Goal: Information Seeking & Learning: Learn about a topic

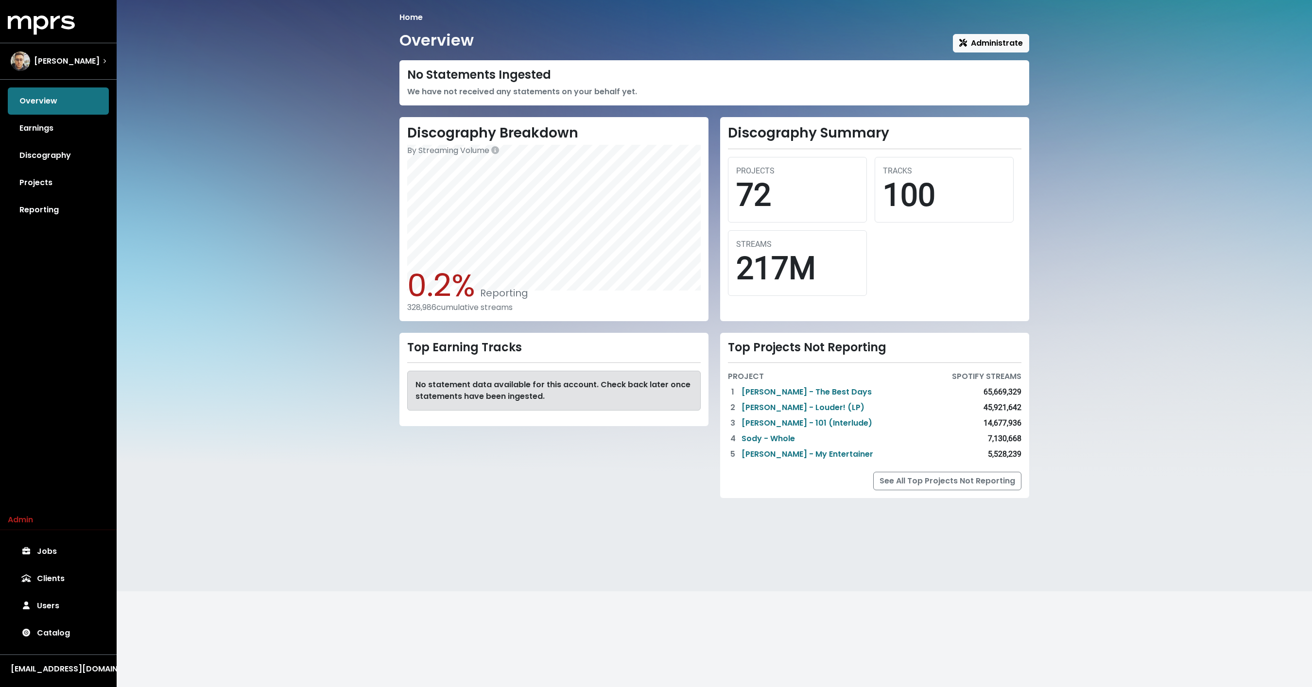
click at [117, 70] on div "Home Overview Administrate No Statements Ingested We have not received any stat…" at bounding box center [715, 295] width 1196 height 591
click at [92, 62] on div "[PERSON_NAME]" at bounding box center [58, 61] width 95 height 19
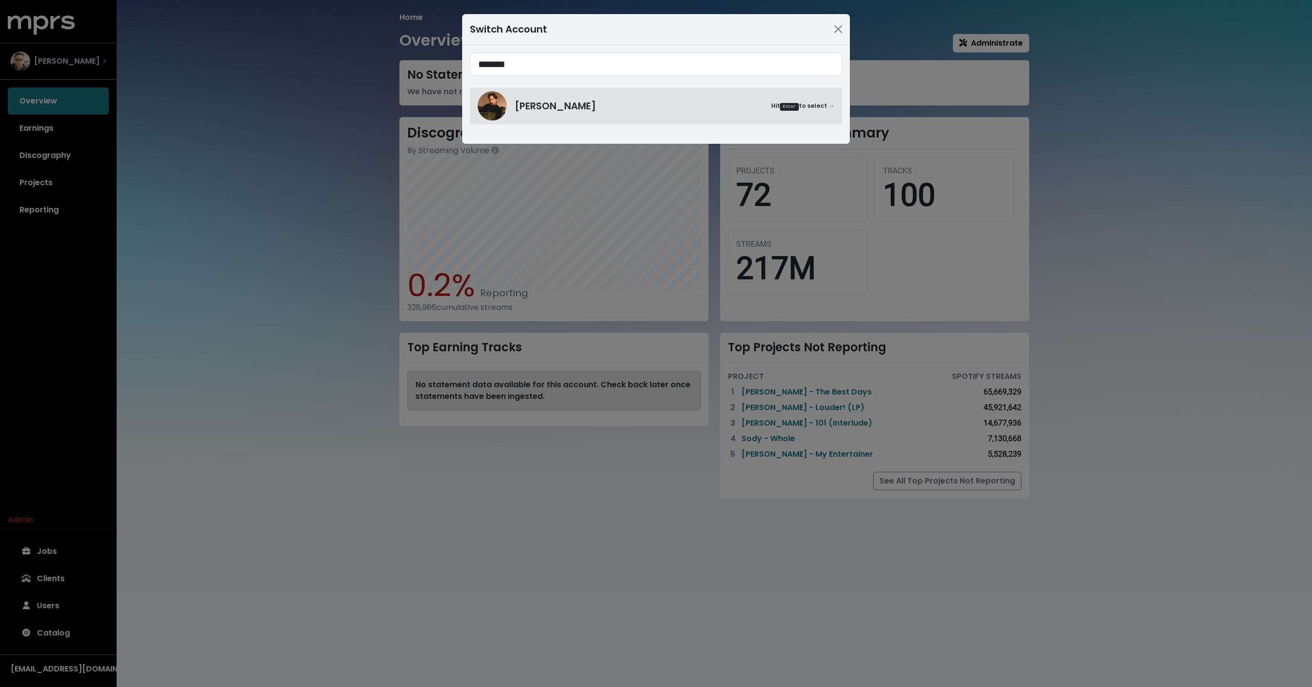
type input "*******"
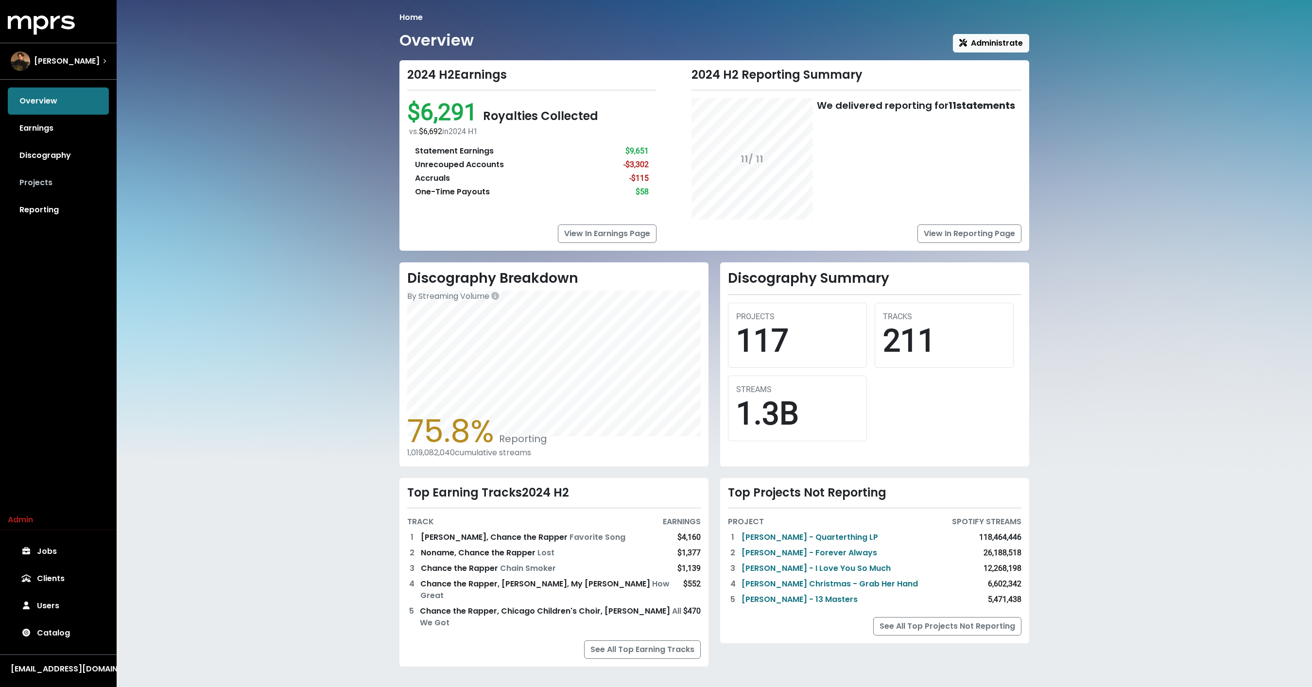
click at [60, 187] on link "Projects" at bounding box center [58, 182] width 101 height 27
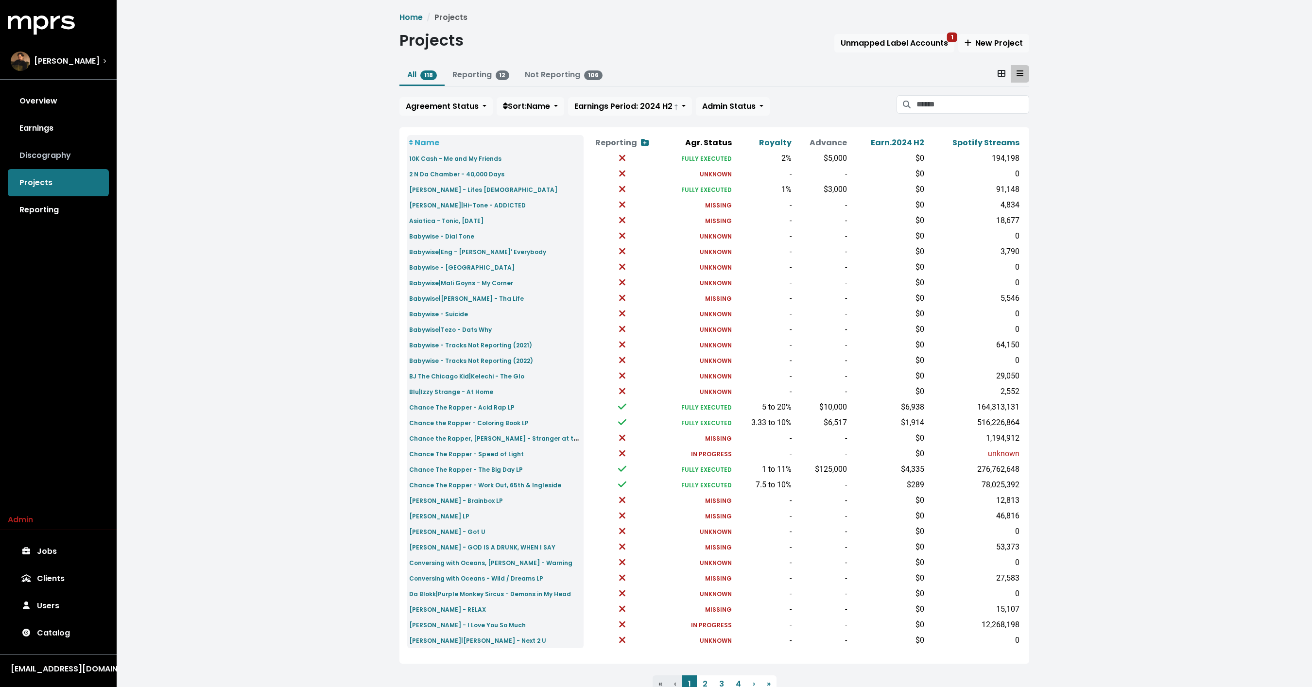
click at [59, 160] on link "Discography" at bounding box center [58, 155] width 101 height 27
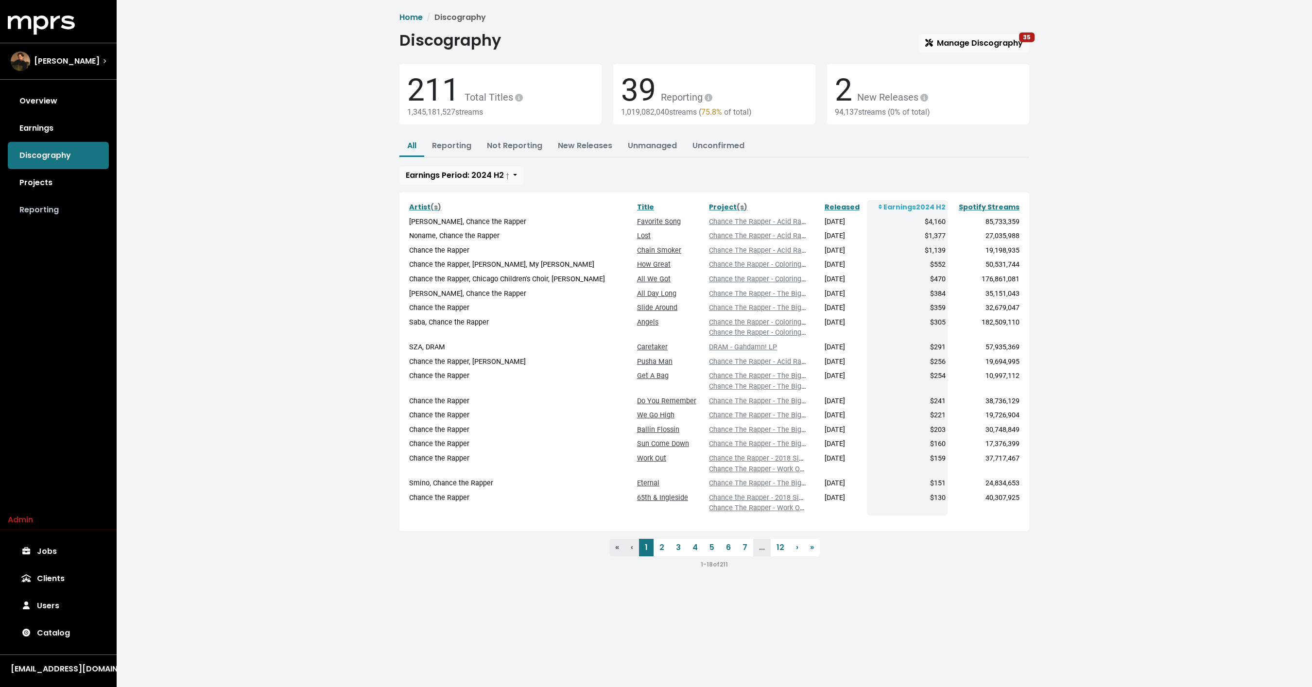
click at [42, 211] on link "Reporting" at bounding box center [58, 209] width 101 height 27
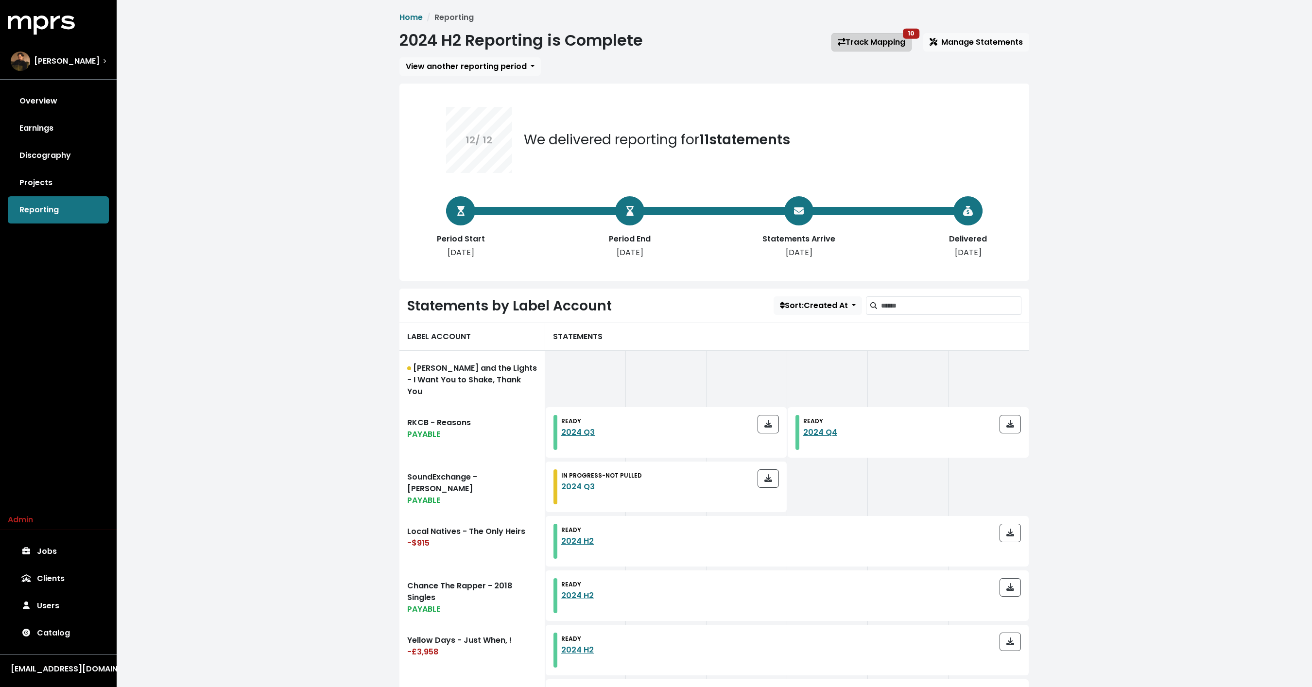
click at [874, 38] on link "Track Mapping 10" at bounding box center [872, 42] width 80 height 18
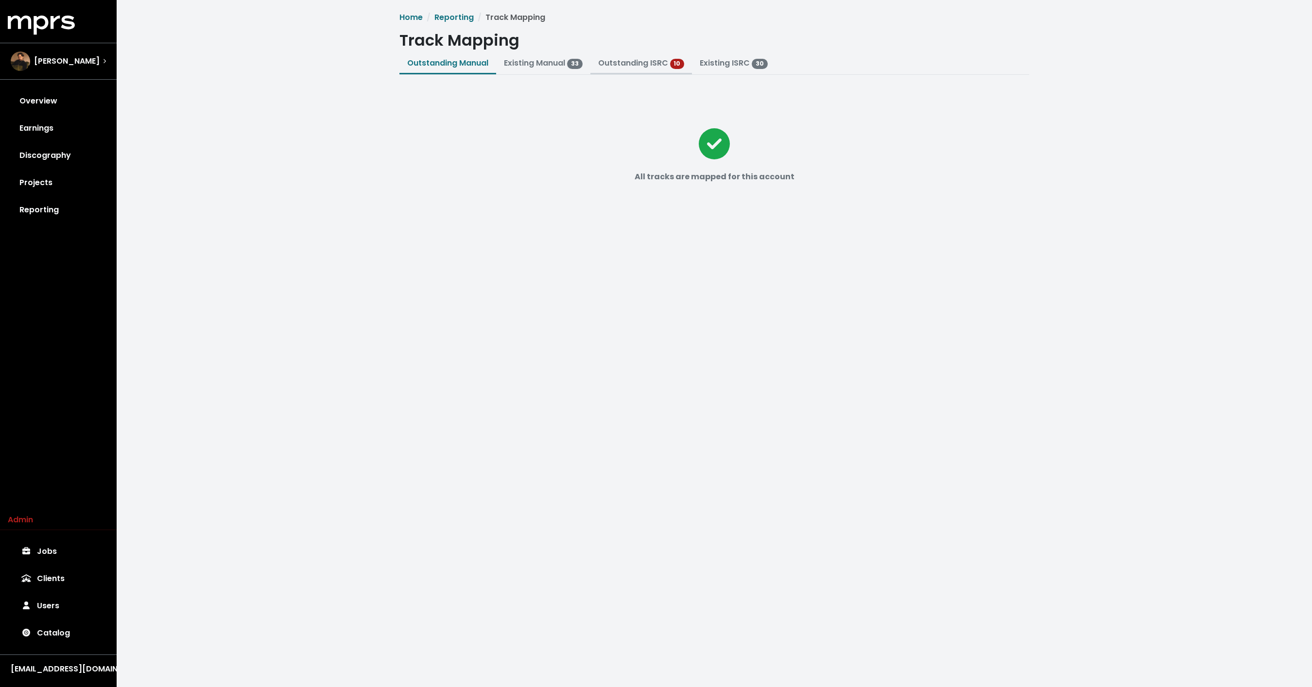
click at [630, 60] on link "Outstanding ISRC" at bounding box center [633, 62] width 70 height 11
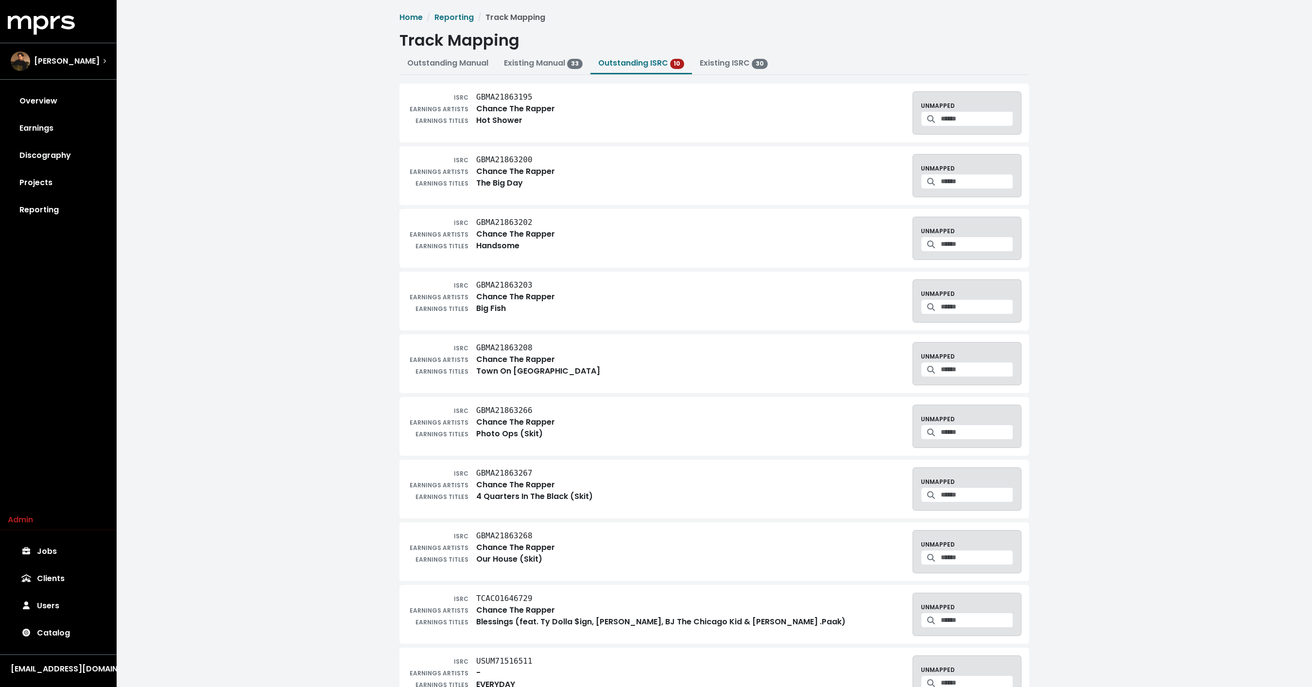
scroll to position [36, 0]
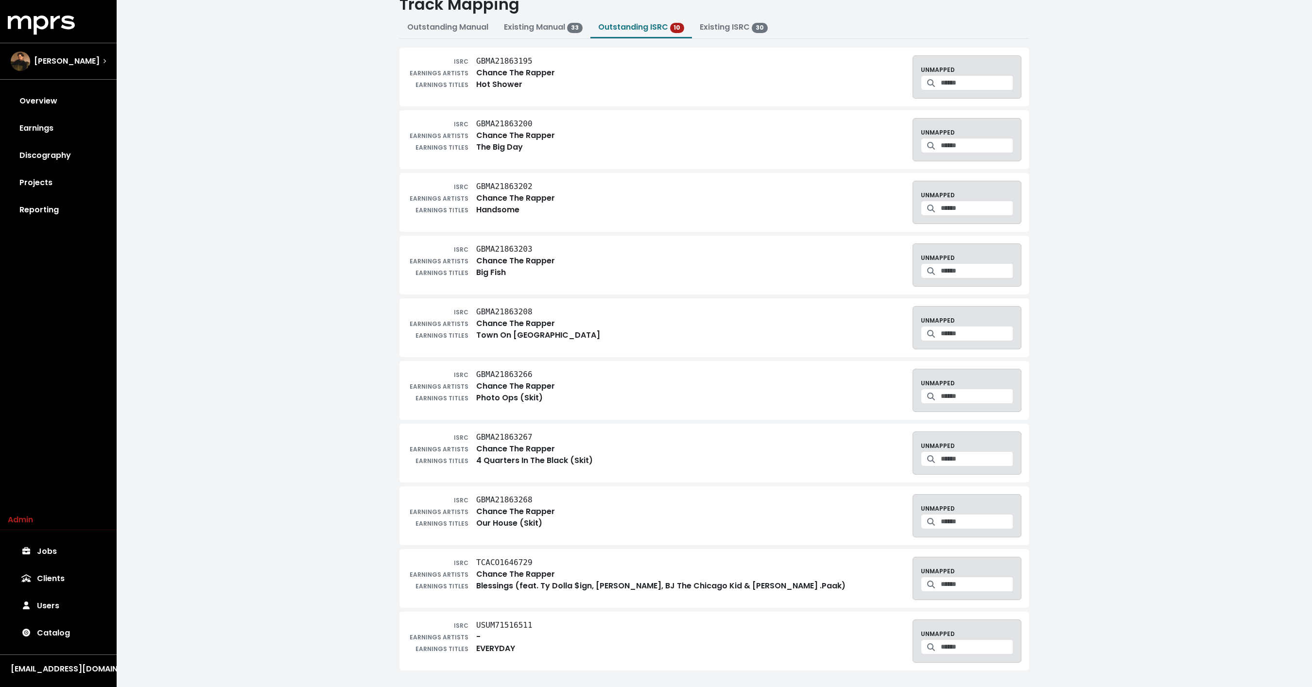
click at [401, 294] on div "ISRC GBMA21863195 EARNINGS ARTISTS Chance The Rapper EARNINGS TITLES Hot Shower…" at bounding box center [714, 359] width 630 height 623
click at [501, 306] on div "ISRC GBMA21863208" at bounding box center [503, 312] width 193 height 12
click at [497, 310] on tt "GBMA21863208" at bounding box center [504, 311] width 56 height 9
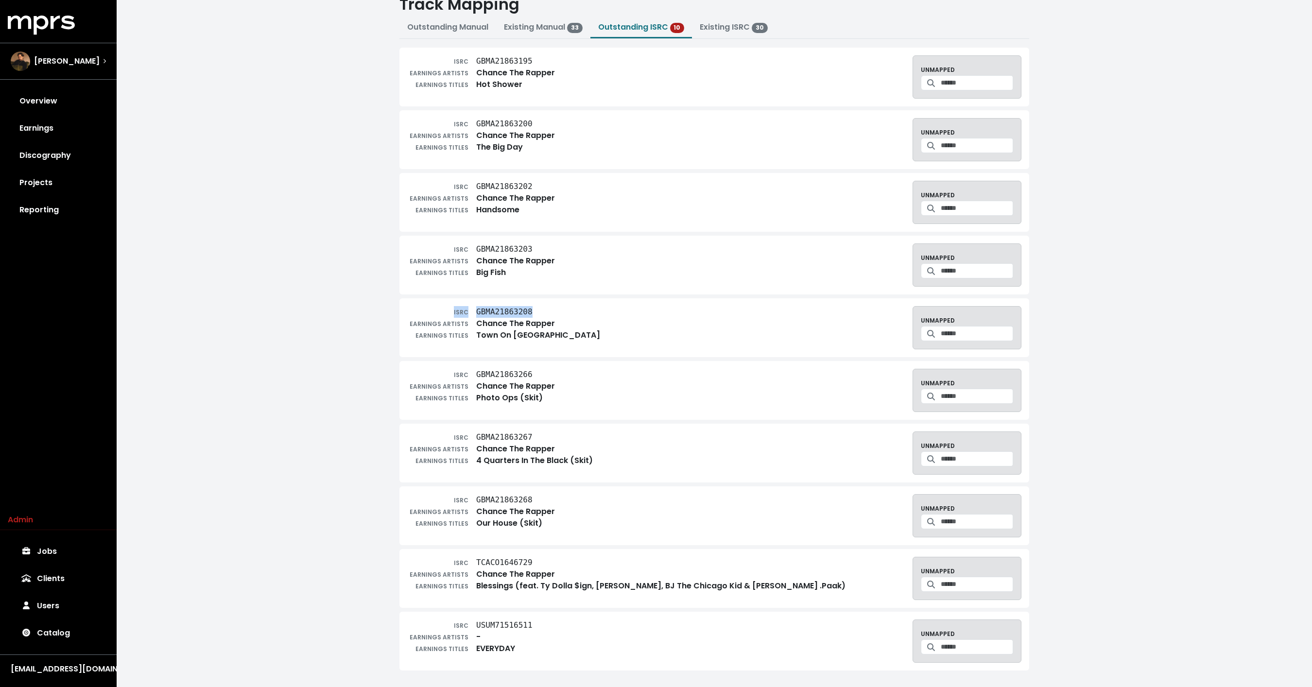
click at [493, 312] on tt "GBMA21863208" at bounding box center [504, 311] width 56 height 9
copy div "ISRC GBMA21863208"
drag, startPoint x: 535, startPoint y: 250, endPoint x: 478, endPoint y: 249, distance: 56.9
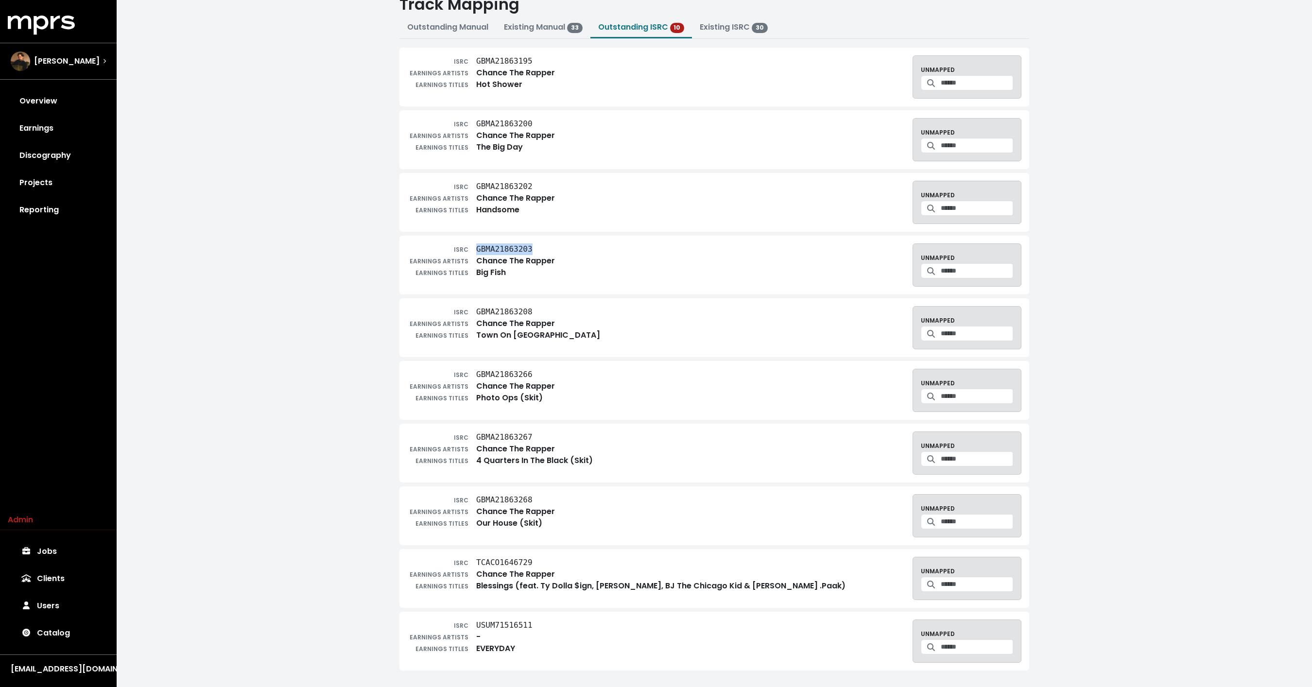
click at [478, 249] on div "ISRC GBMA21863203" at bounding box center [481, 249] width 148 height 12
copy tt "GBMA21863203"
drag, startPoint x: 542, startPoint y: 561, endPoint x: 479, endPoint y: 564, distance: 63.2
click at [479, 564] on div "ISRC TCACO1646729" at bounding box center [626, 563] width 438 height 12
copy tt "TCACO1646729"
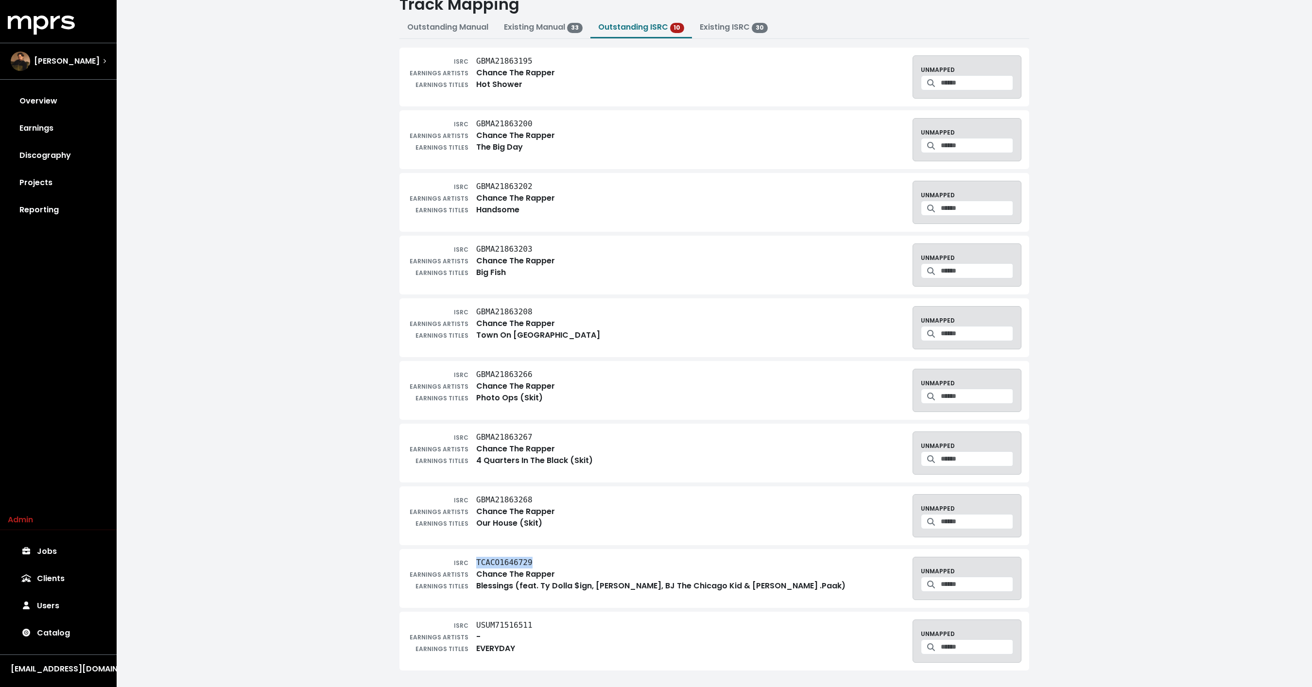
copy tt "TCACO1646729"
drag, startPoint x: 534, startPoint y: 372, endPoint x: 477, endPoint y: 376, distance: 56.5
click at [477, 376] on div "ISRC GBMA21863266" at bounding box center [481, 375] width 148 height 12
copy tt "GBMA21863266"
drag, startPoint x: 545, startPoint y: 186, endPoint x: 477, endPoint y: 187, distance: 68.0
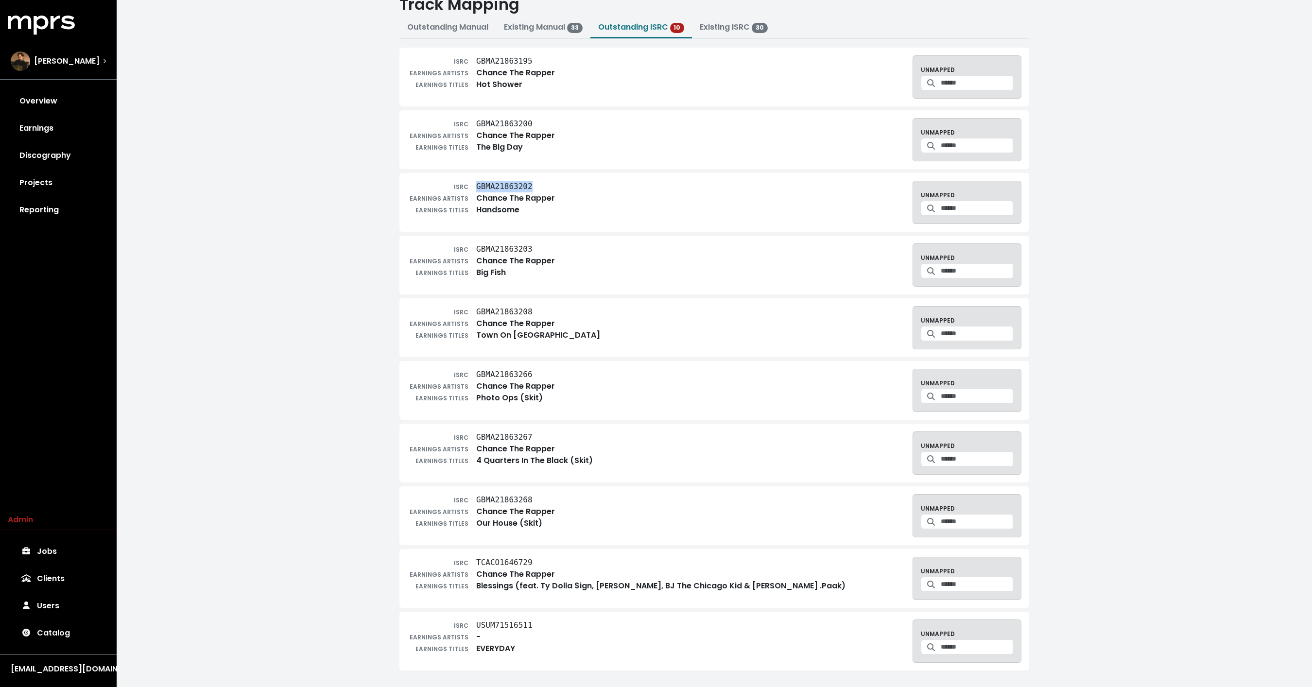
click at [477, 187] on div "ISRC GBMA21863202" at bounding box center [481, 187] width 148 height 12
copy tt "GBMA21863202"
drag, startPoint x: 542, startPoint y: 559, endPoint x: 477, endPoint y: 566, distance: 65.0
click at [477, 566] on div "ISRC TCACO1646729 EARNINGS ARTISTS Chance The Rapper EARNINGS TITLES Blessings …" at bounding box center [626, 578] width 438 height 43
click at [82, 59] on div "[PERSON_NAME]" at bounding box center [58, 61] width 95 height 19
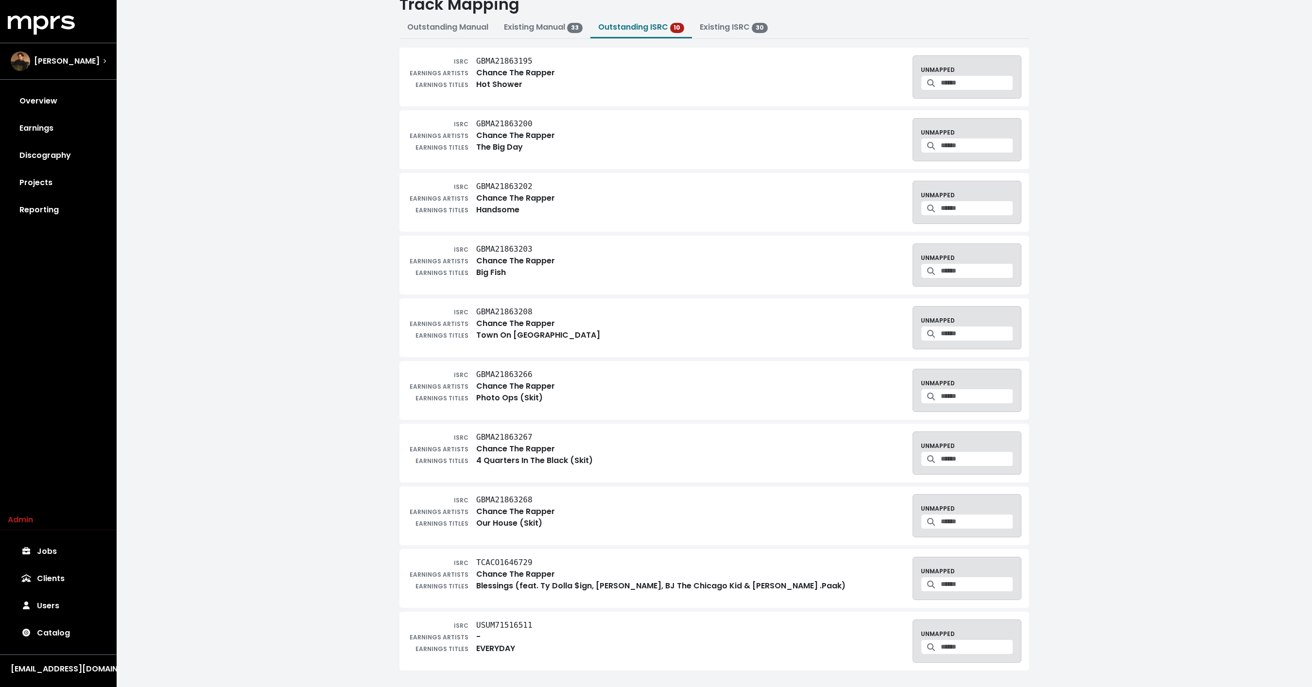
click at [439, 40] on div "Home Reporting Track Mapping Track Mapping Outstanding Manual Existing Manual 3…" at bounding box center [714, 323] width 641 height 695
click at [439, 33] on span "Outstanding Manual" at bounding box center [447, 27] width 81 height 12
click at [430, 24] on link "Outstanding Manual" at bounding box center [447, 26] width 81 height 11
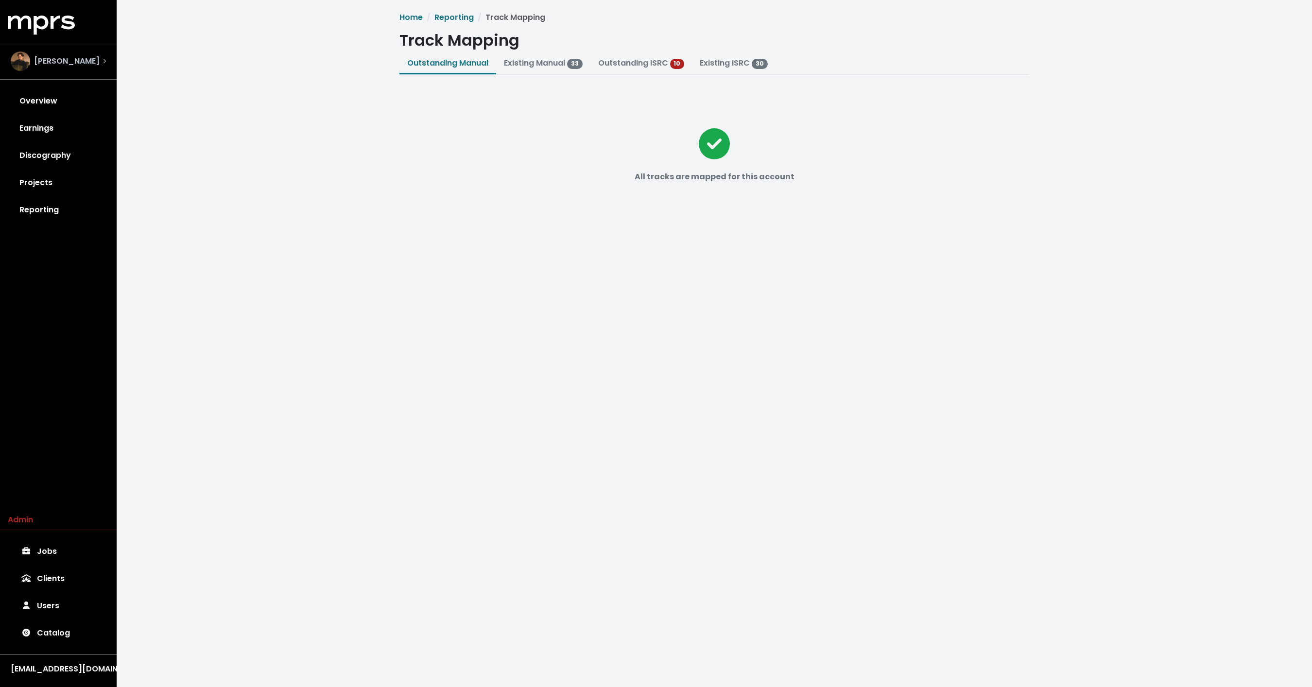
click at [71, 58] on div "[PERSON_NAME]" at bounding box center [58, 61] width 95 height 19
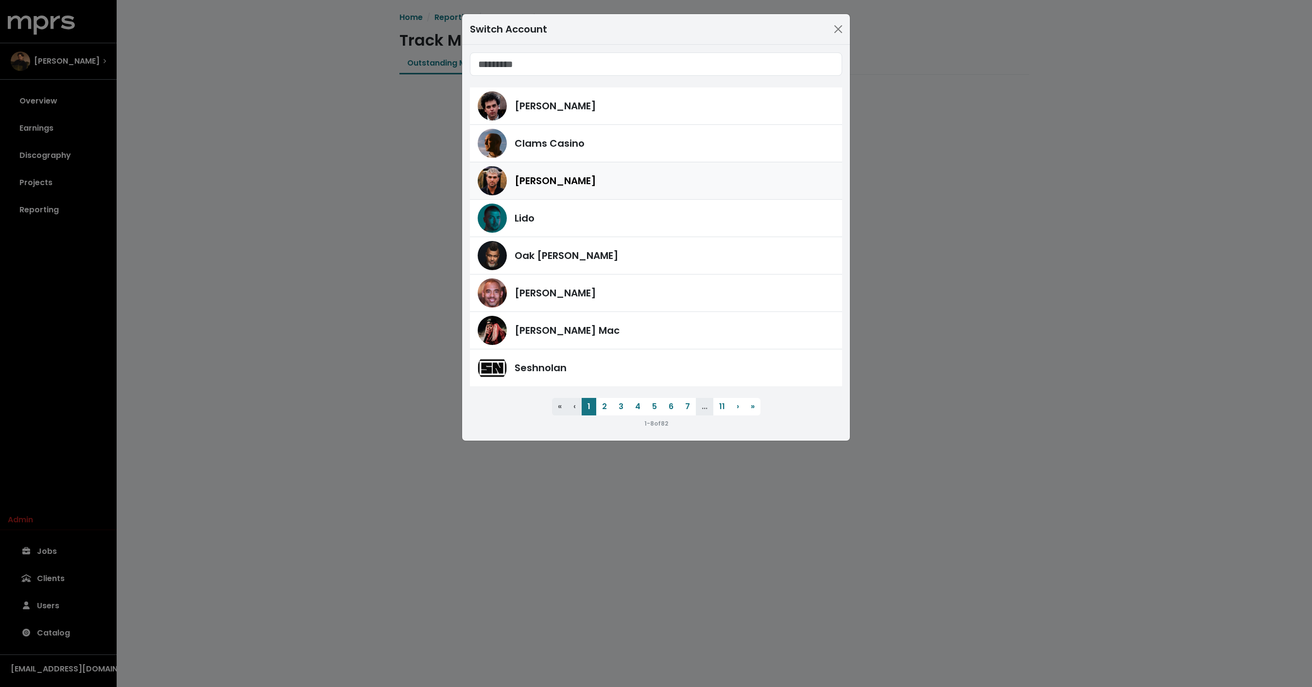
click at [540, 190] on div "[PERSON_NAME]" at bounding box center [656, 180] width 357 height 29
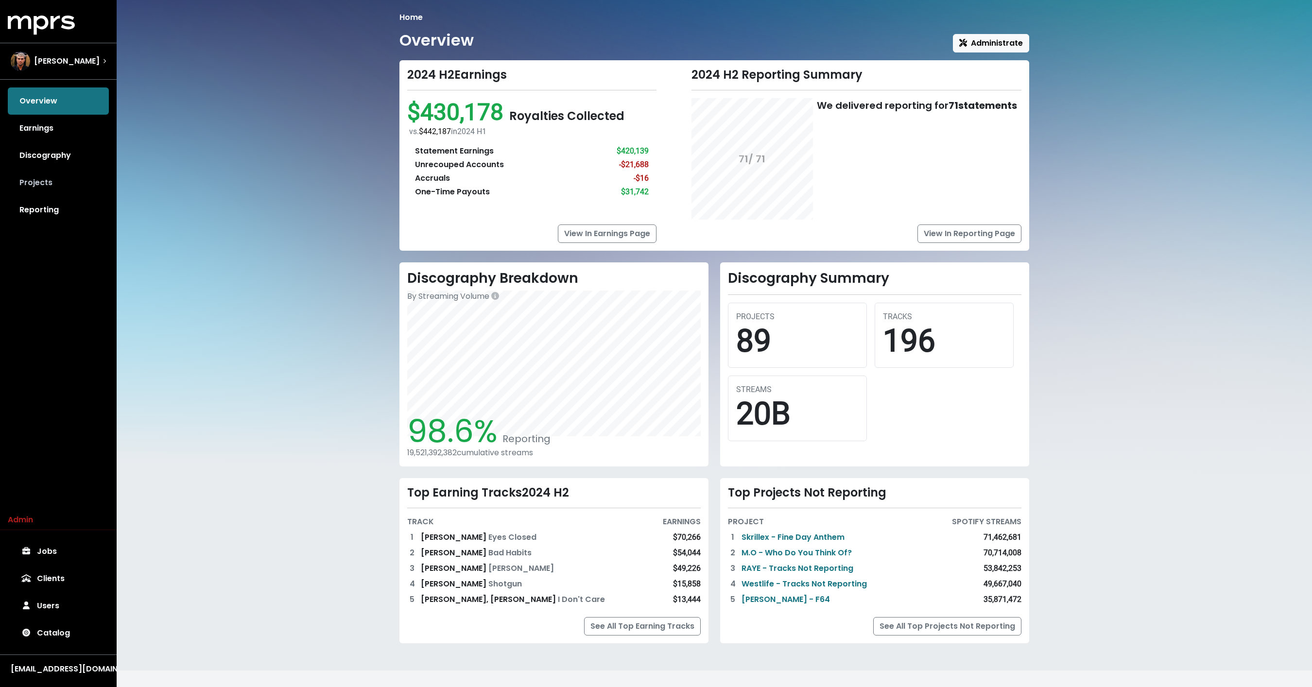
click at [47, 189] on link "Projects" at bounding box center [58, 182] width 101 height 27
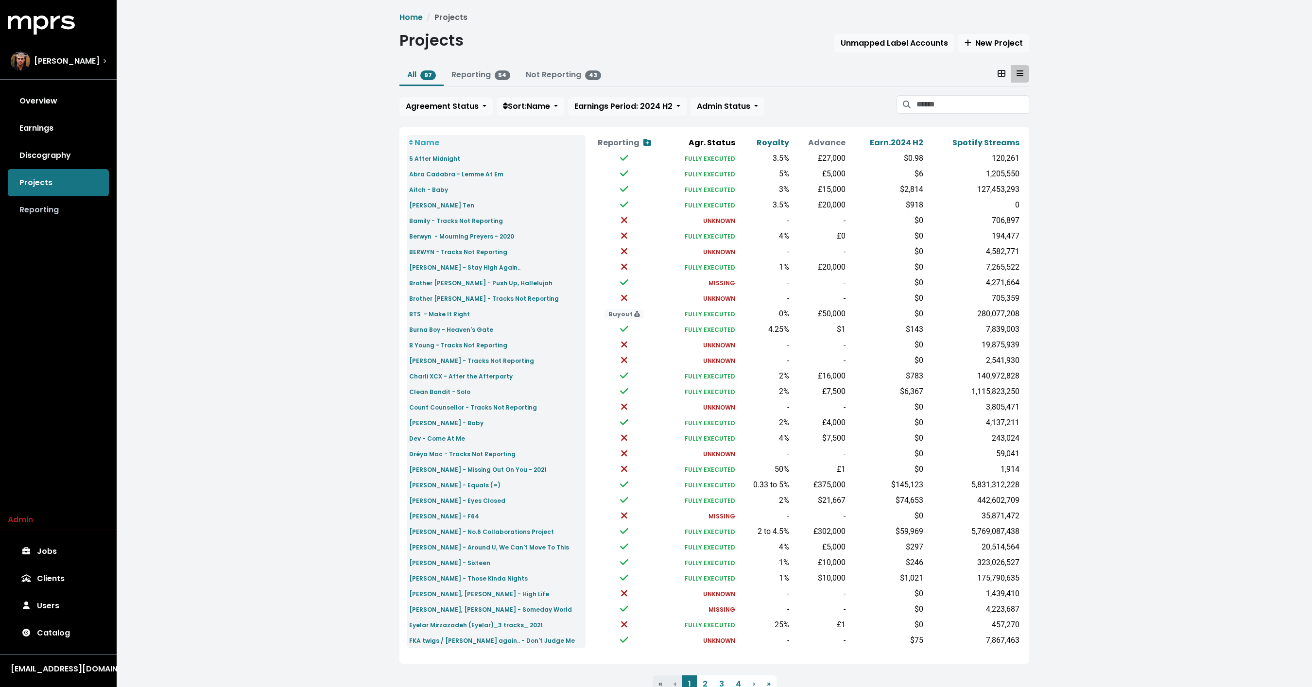
click at [38, 219] on link "Reporting" at bounding box center [58, 209] width 101 height 27
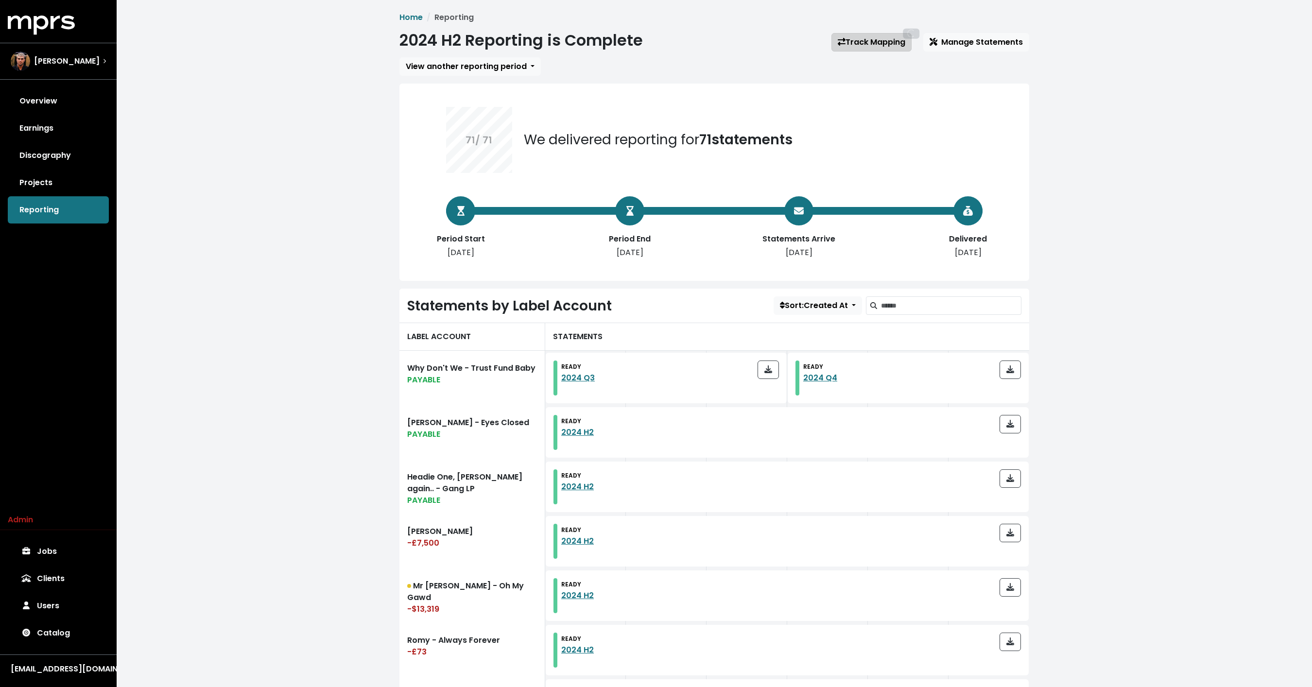
click at [866, 38] on link "Track Mapping" at bounding box center [872, 42] width 80 height 18
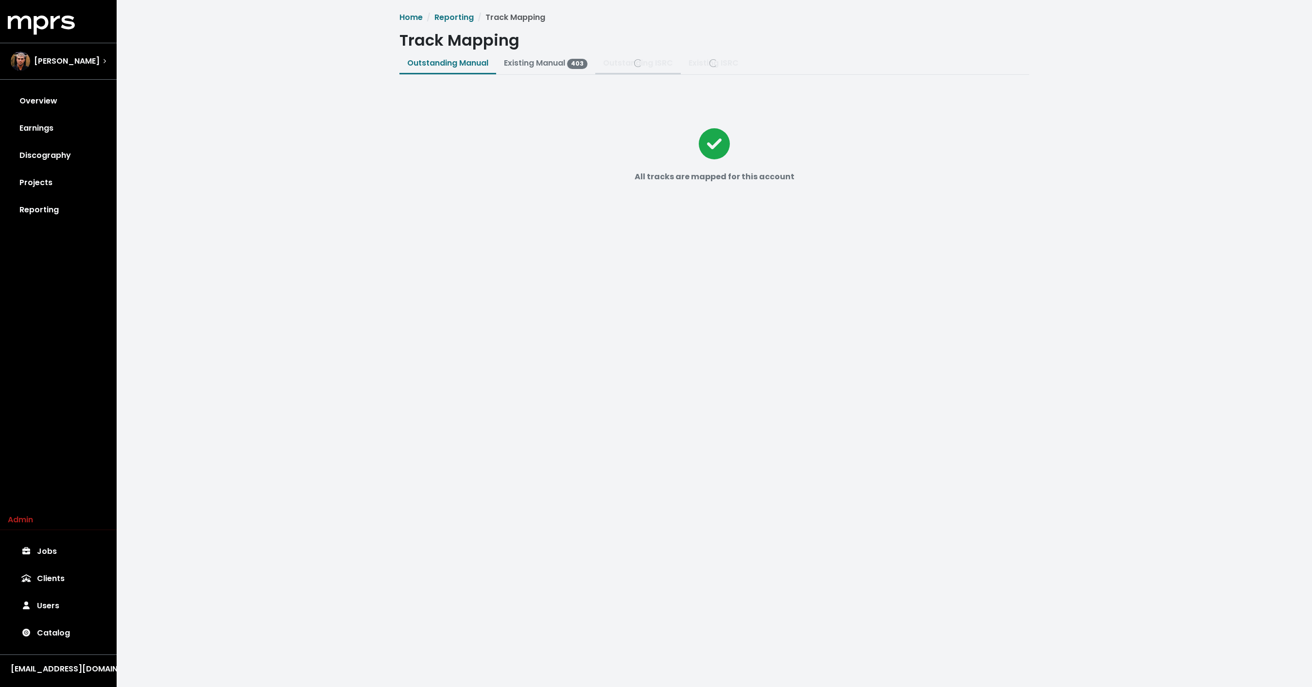
click at [628, 65] on span "button" at bounding box center [638, 63] width 70 height 12
click at [628, 65] on link "Outstanding ISRC" at bounding box center [638, 62] width 70 height 11
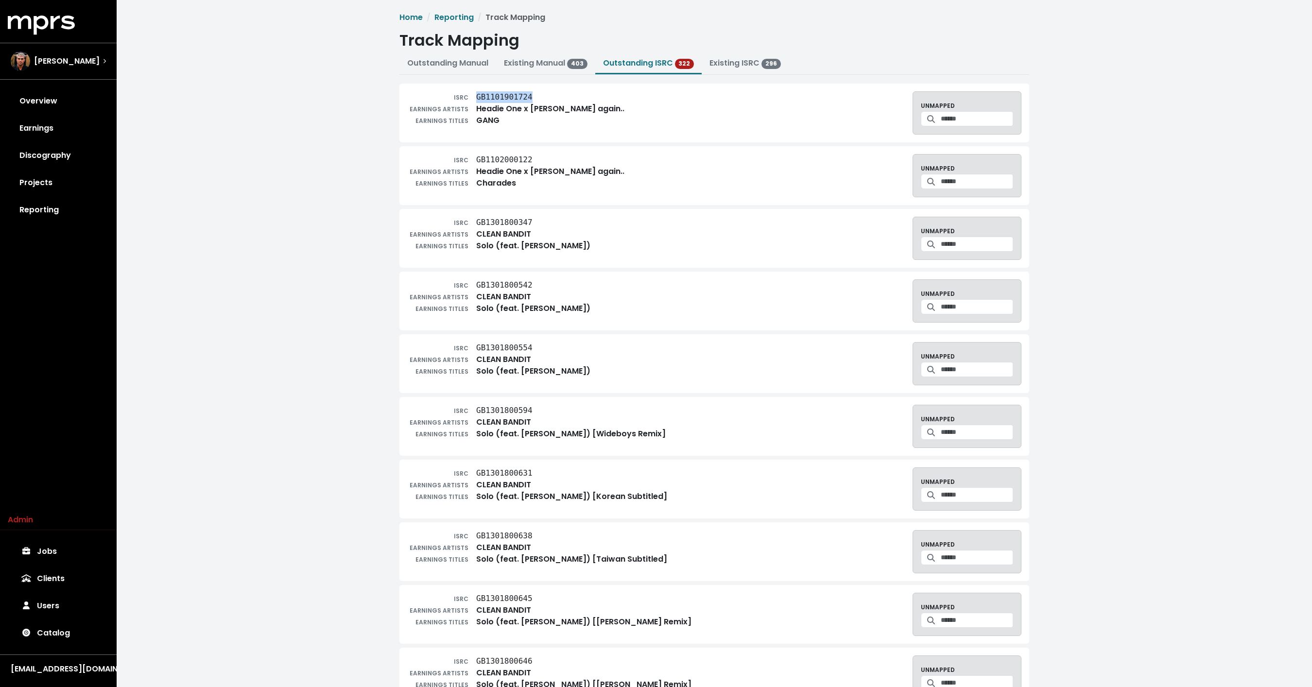
drag, startPoint x: 545, startPoint y: 99, endPoint x: 475, endPoint y: 101, distance: 70.5
click at [475, 101] on div "ISRC GB1101901724" at bounding box center [515, 97] width 217 height 12
copy tt "GB1101901724"
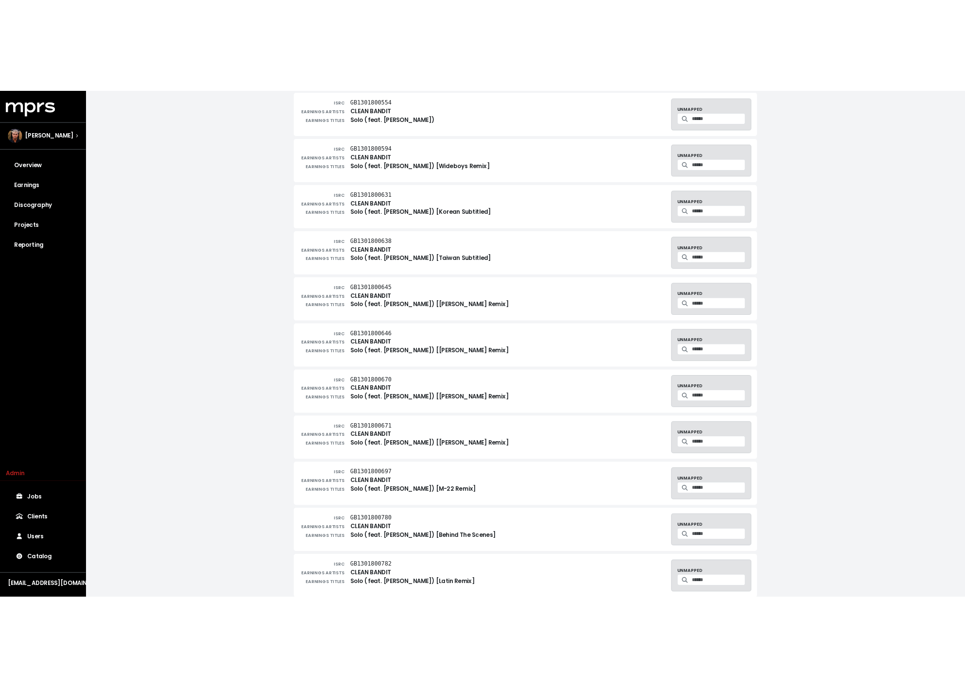
scroll to position [380, 0]
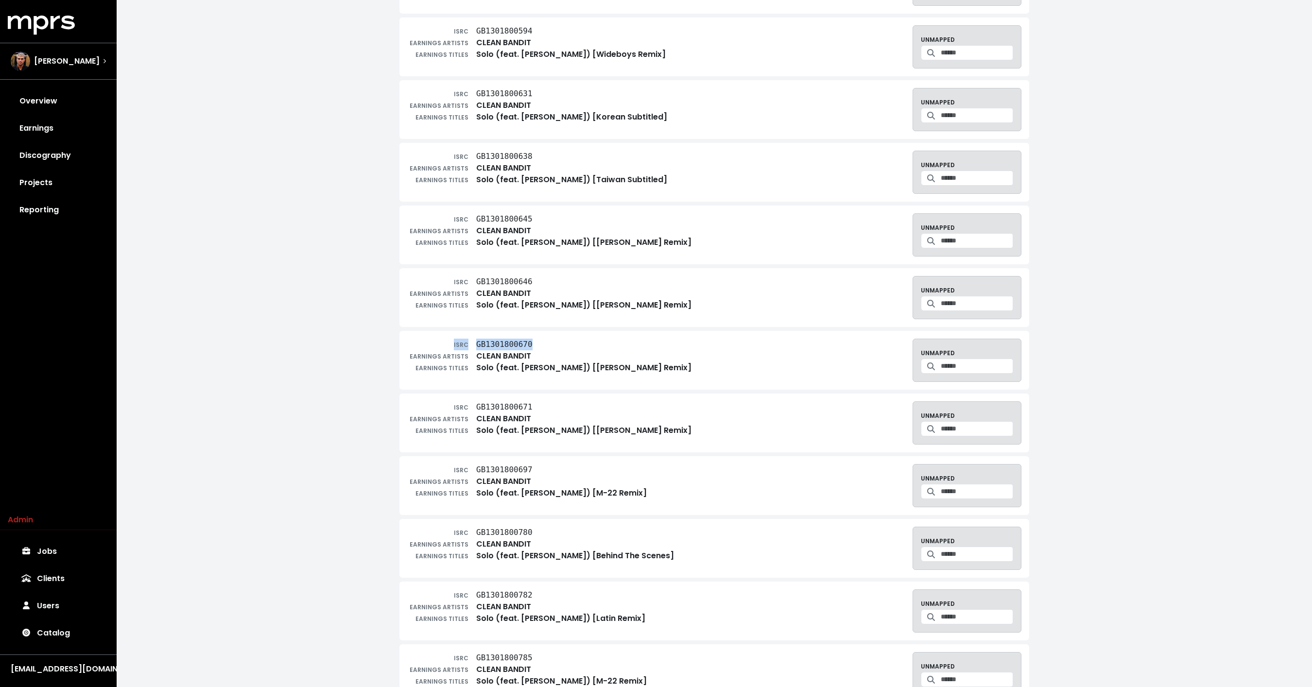
drag, startPoint x: 540, startPoint y: 340, endPoint x: 478, endPoint y: 335, distance: 61.9
click at [478, 335] on div "ISRC GB1301800670 EARNINGS ARTISTS CLEAN BANDIT EARNINGS TITLES Solo (feat. [PE…" at bounding box center [714, 360] width 630 height 59
copy div "ISRC GB1301800670"
click at [479, 344] on tt "GB1301800670" at bounding box center [504, 344] width 56 height 9
copy tt "B1301800670"
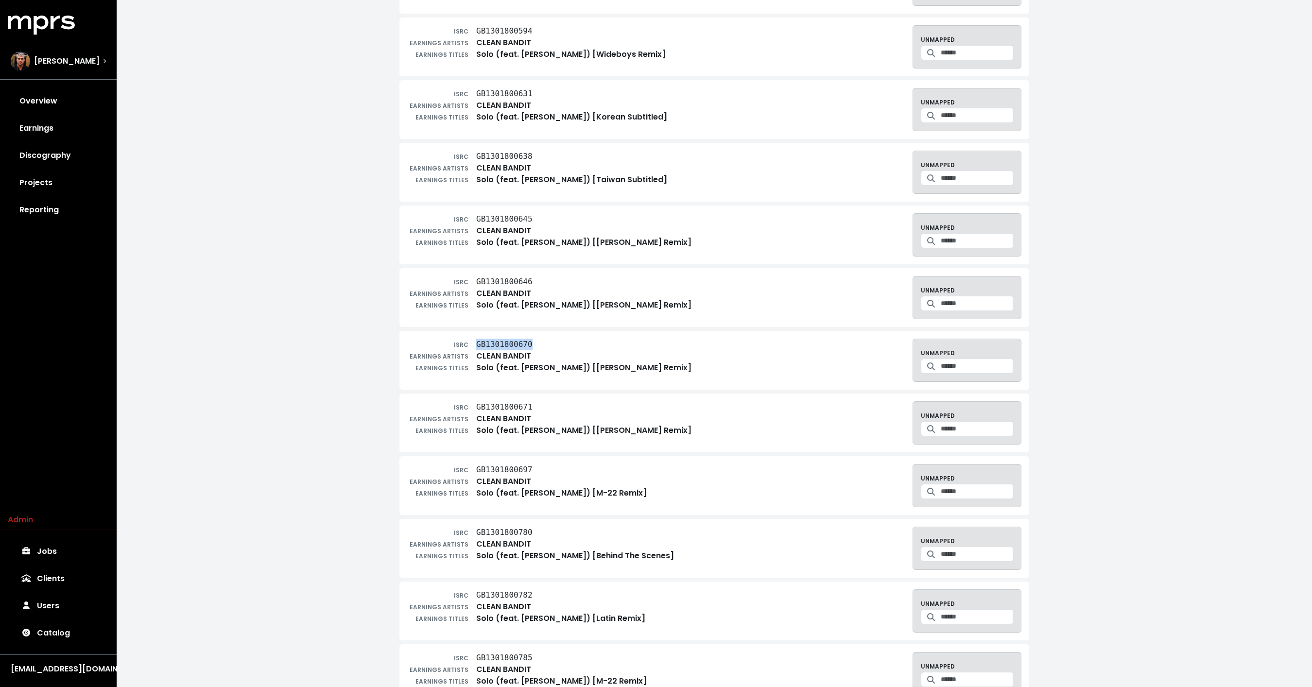
copy tt "GB1301800670"
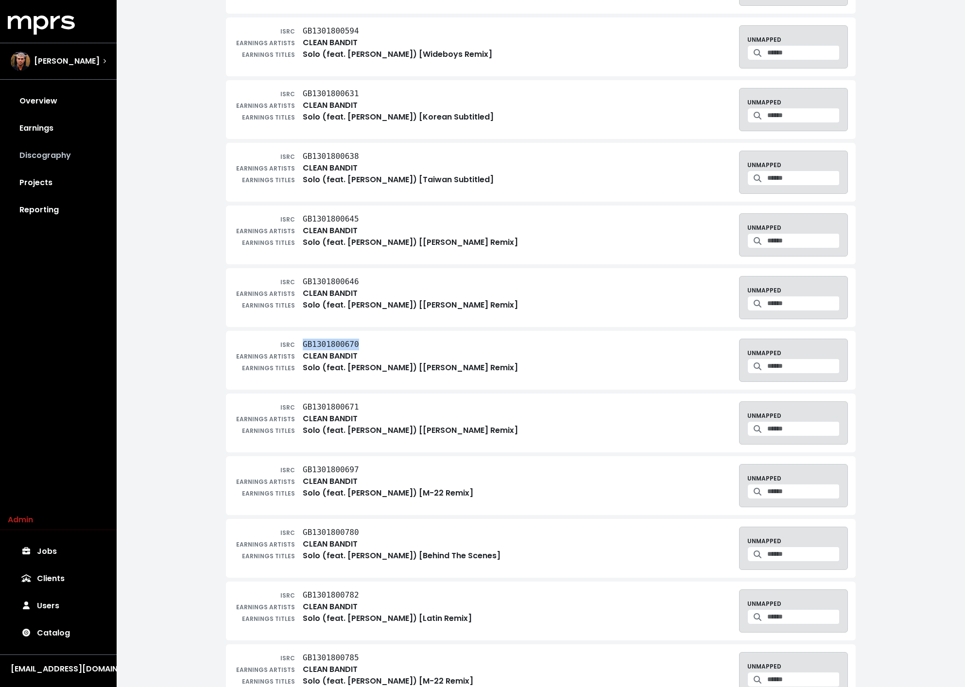
click at [75, 158] on link "Discography" at bounding box center [58, 155] width 101 height 27
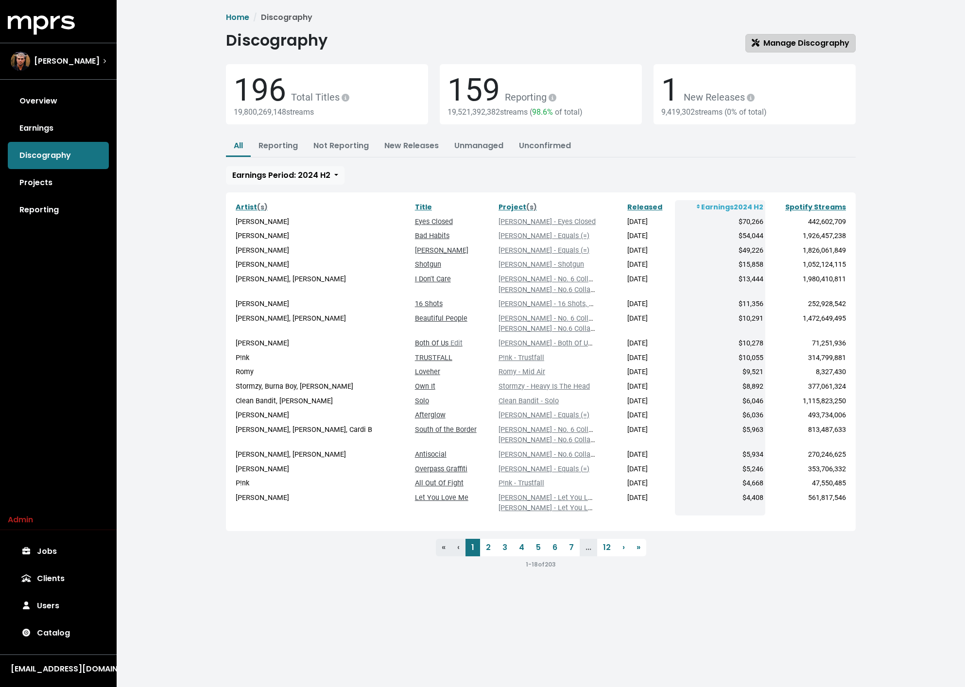
click at [782, 49] on span "Manage Discography" at bounding box center [801, 43] width 98 height 12
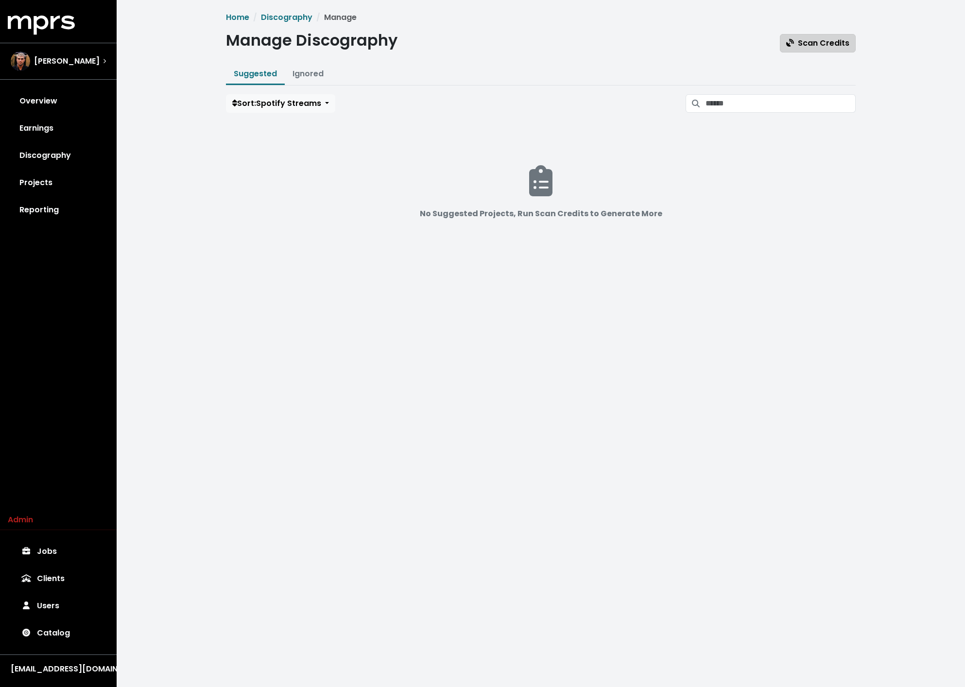
click at [835, 42] on span "Scan Credits" at bounding box center [817, 42] width 63 height 11
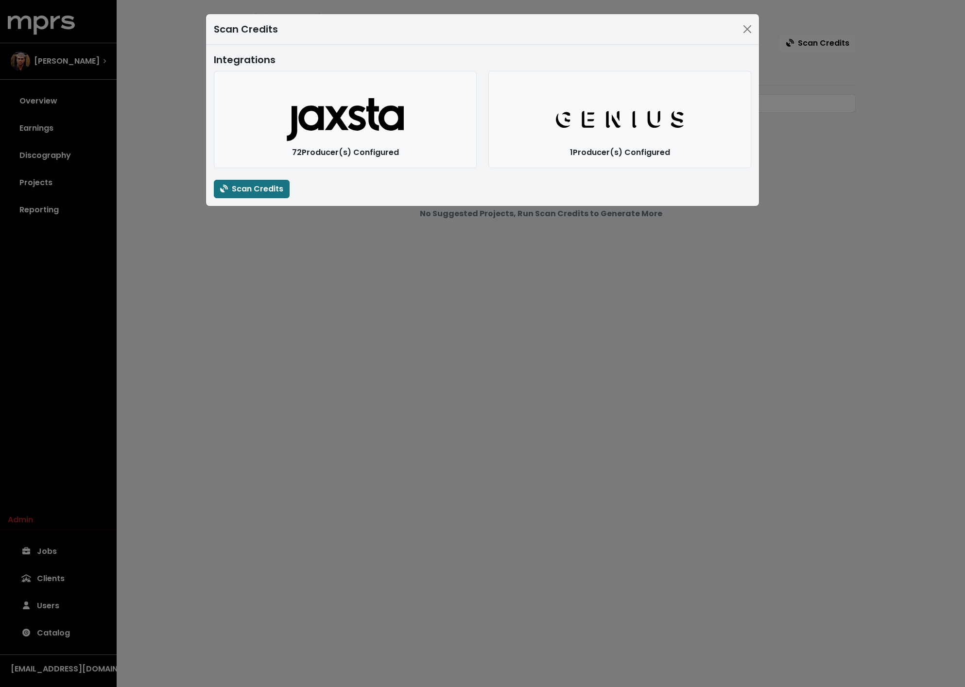
click at [631, 454] on div "Scan Credits Integrations Jaxsta Logo 72 Producer(s) Configured Genius Logo 1 P…" at bounding box center [482, 343] width 965 height 687
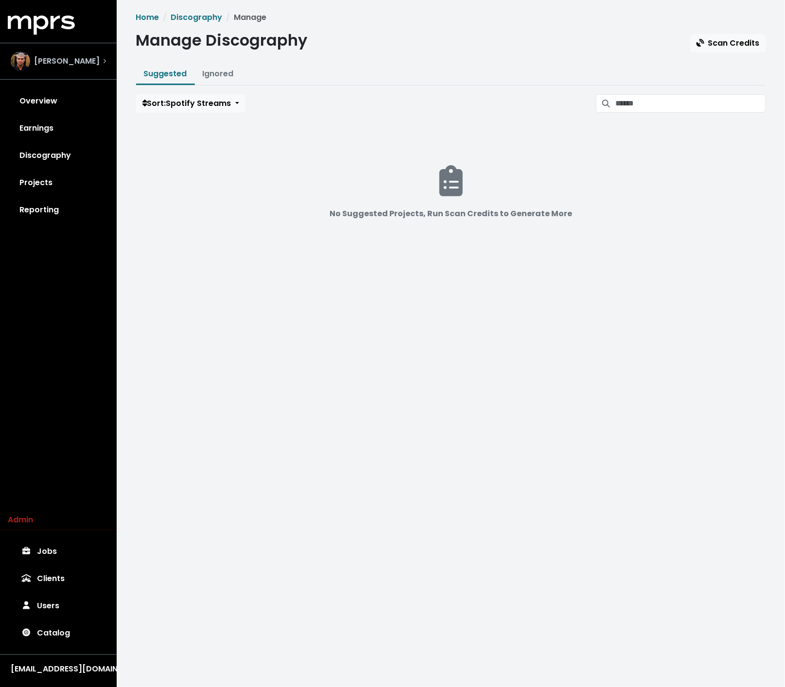
click at [69, 58] on span "[PERSON_NAME]" at bounding box center [67, 61] width 66 height 12
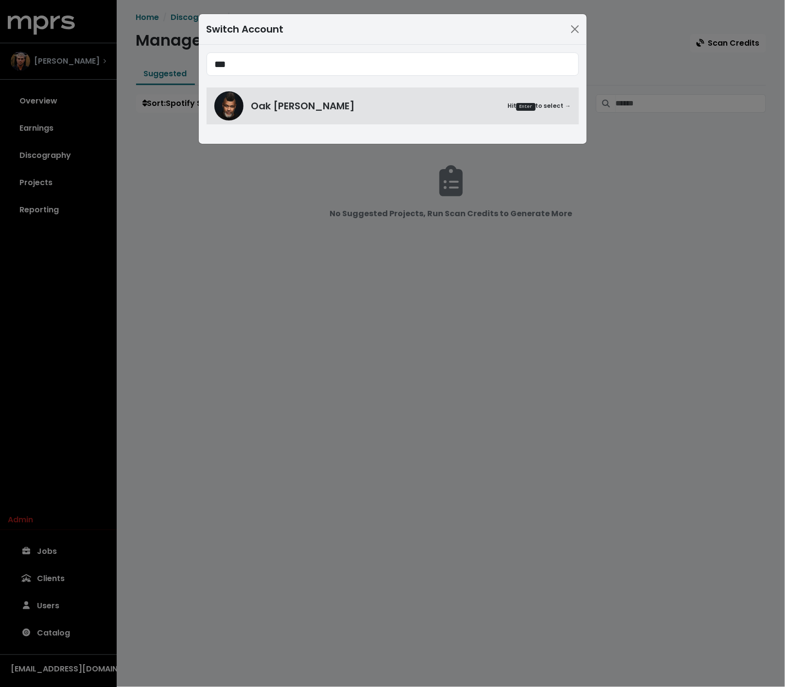
type input "***"
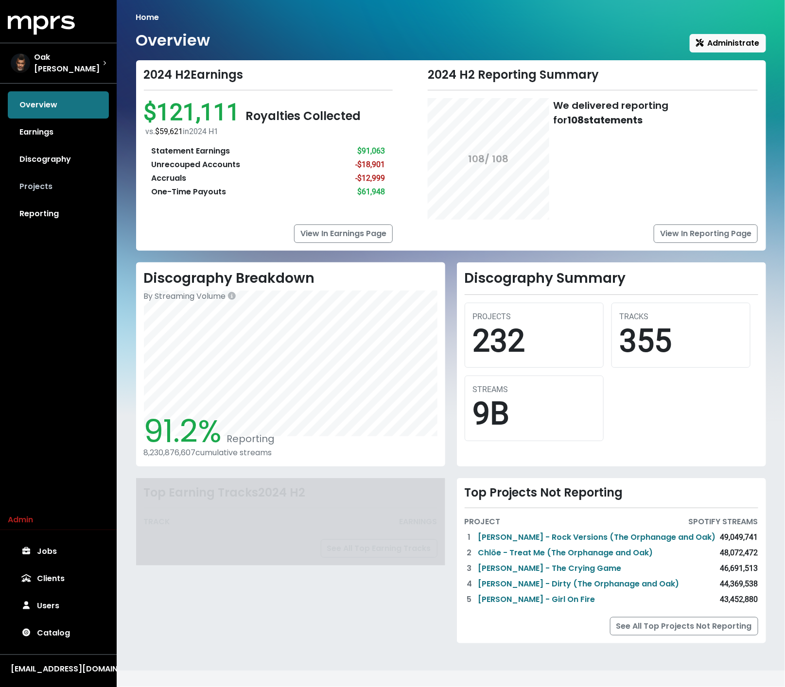
click at [35, 180] on link "Projects" at bounding box center [58, 186] width 101 height 27
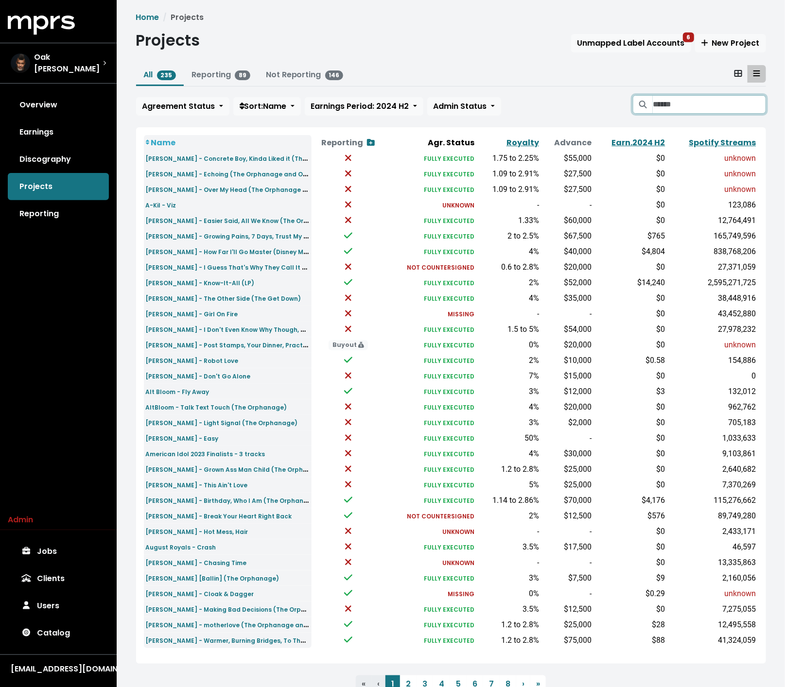
click at [674, 109] on input "Search projects" at bounding box center [709, 104] width 113 height 18
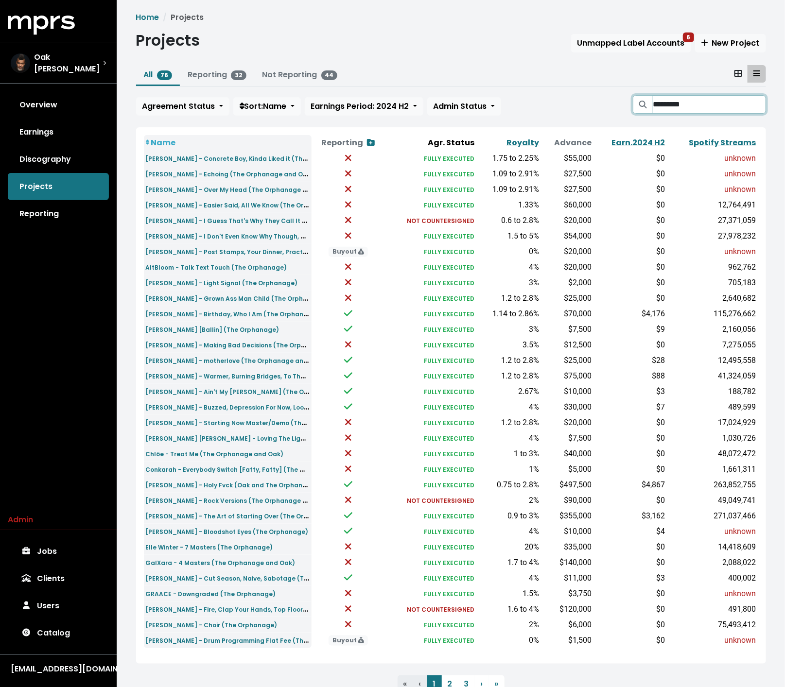
type input "*********"
click at [135, 132] on div "Home Projects Projects Unmapped Label Accounts 6 New Project All 76 Reporting 3…" at bounding box center [450, 359] width 641 height 695
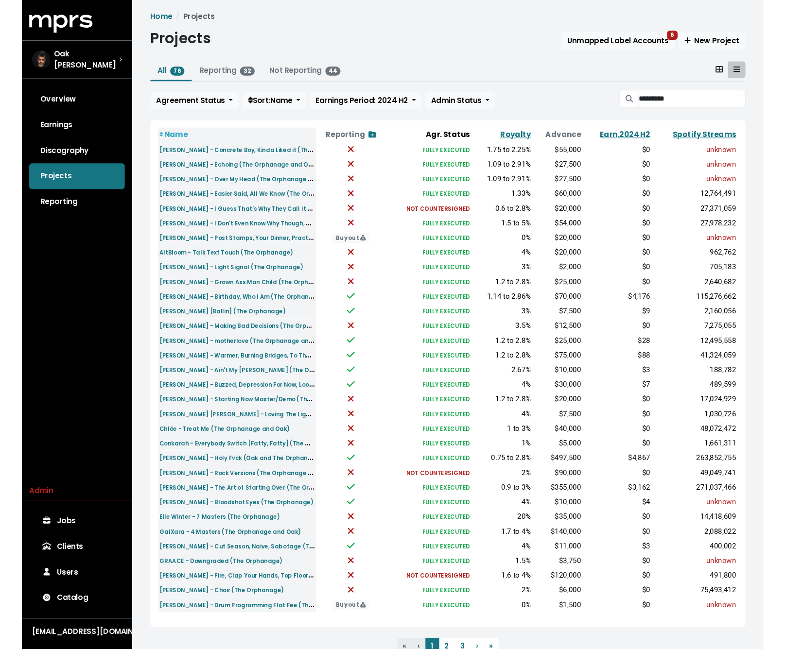
scroll to position [38, 0]
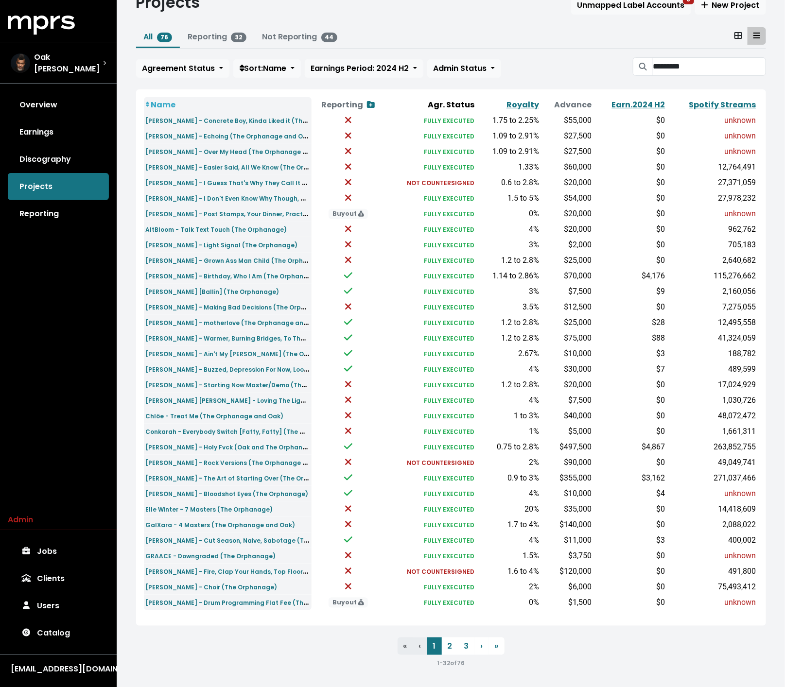
click at [264, 640] on ul "« First ‹ Previous 1 2 3 › Next » Last" at bounding box center [451, 646] width 630 height 17
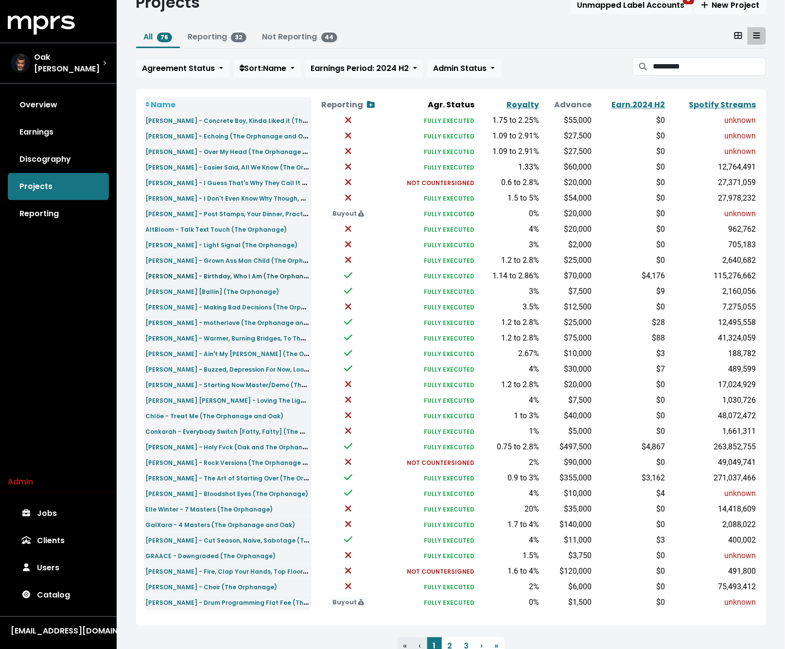
click at [288, 275] on small "[PERSON_NAME] - Birthday, Who I Am (The Orphanage and Oak)" at bounding box center [247, 275] width 202 height 11
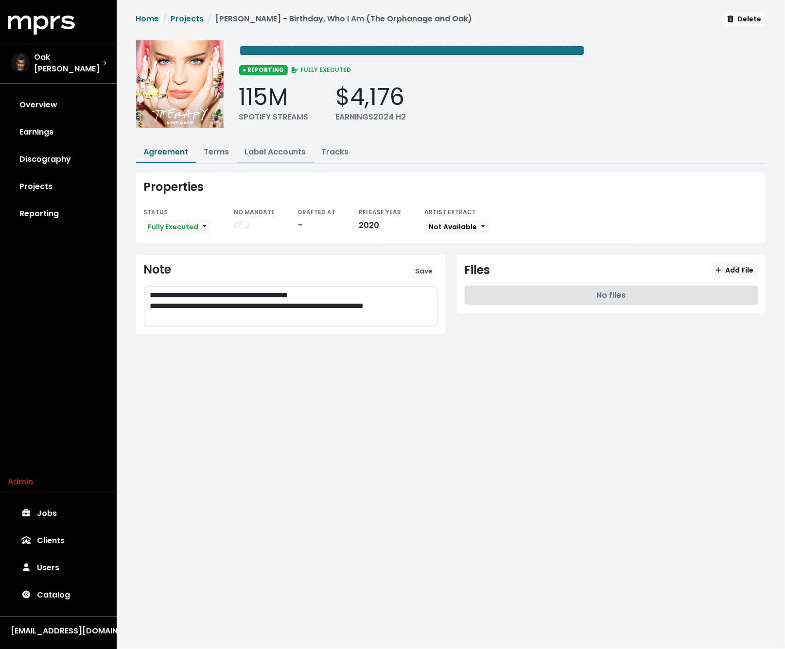
click at [267, 154] on link "Label Accounts" at bounding box center [275, 151] width 61 height 11
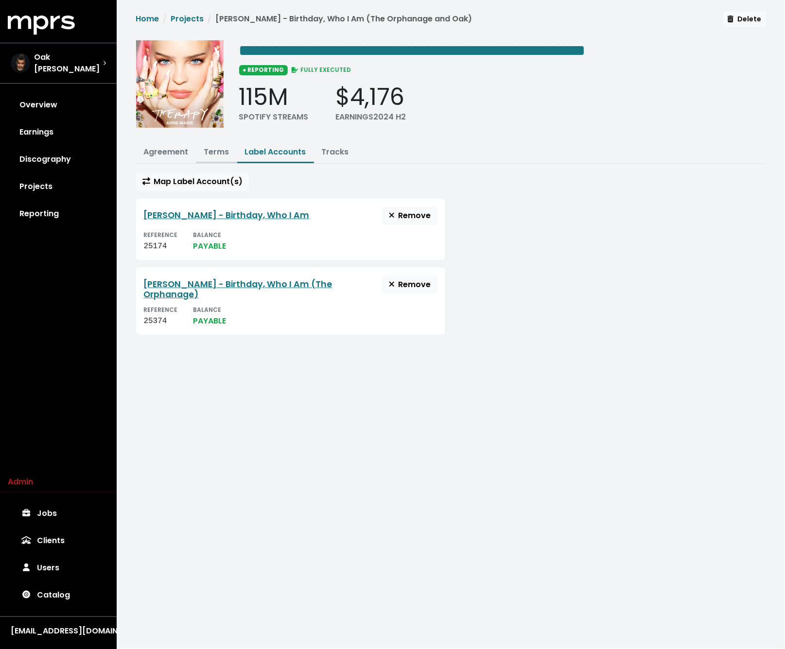
click at [218, 147] on link "Terms" at bounding box center [216, 151] width 25 height 11
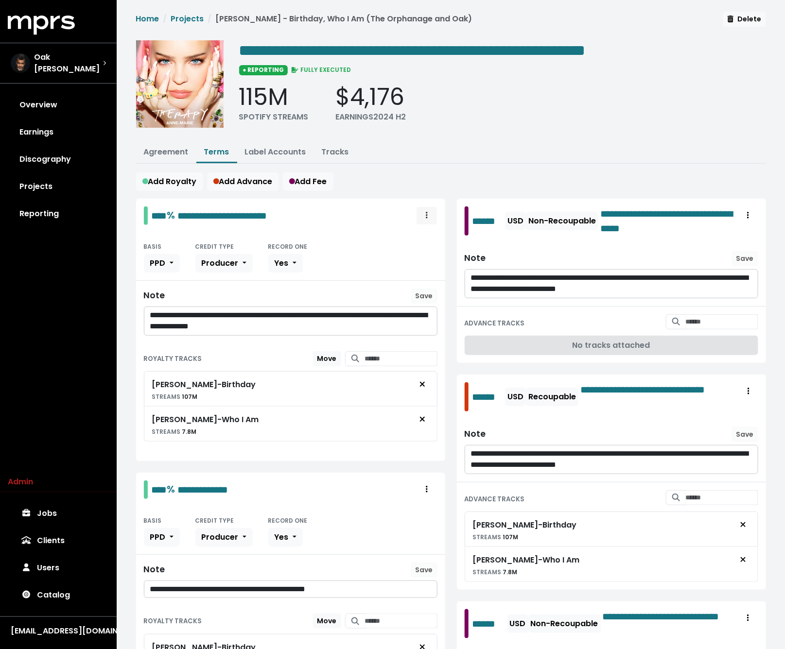
click at [427, 216] on icon "Royalty administration options" at bounding box center [427, 215] width 2 height 7
click at [496, 87] on div "115M SPOTIFY STREAMS $4,176 EARNINGS 2024 H2" at bounding box center [502, 103] width 527 height 40
click at [422, 484] on span "Royalty administration options" at bounding box center [426, 490] width 9 height 12
click at [486, 108] on div "115M SPOTIFY STREAMS $4,176 EARNINGS 2024 H2" at bounding box center [502, 103] width 527 height 40
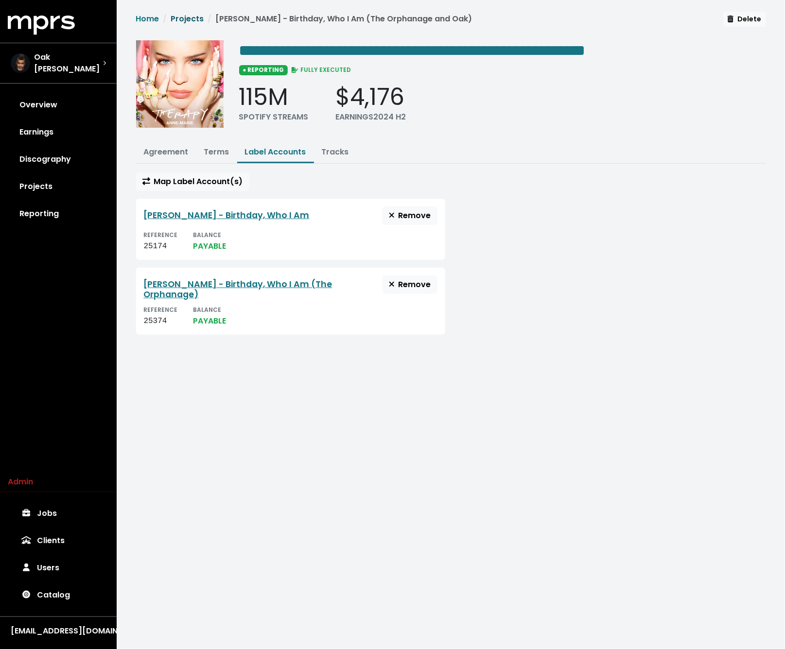
click at [185, 15] on link "Projects" at bounding box center [187, 18] width 33 height 11
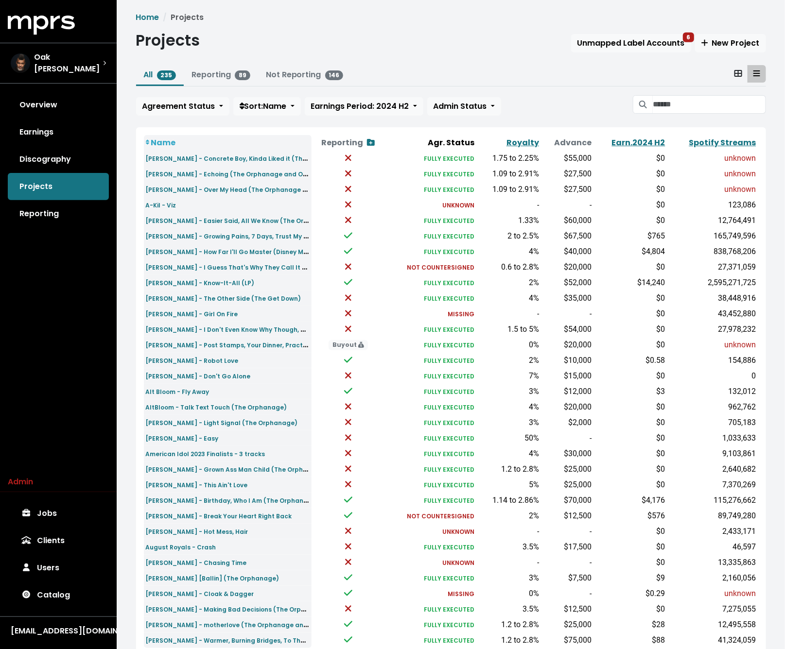
scroll to position [76, 0]
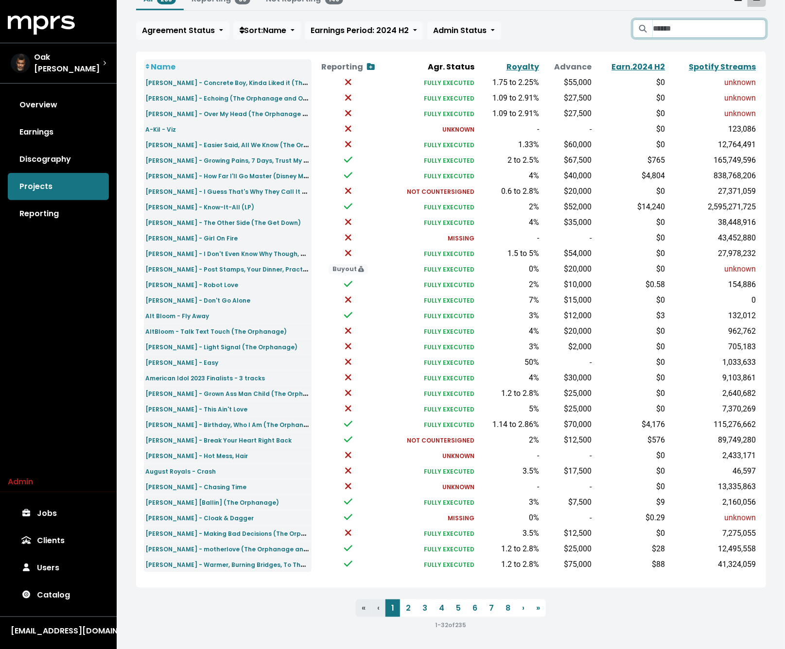
click at [689, 25] on input "Search projects" at bounding box center [709, 28] width 113 height 18
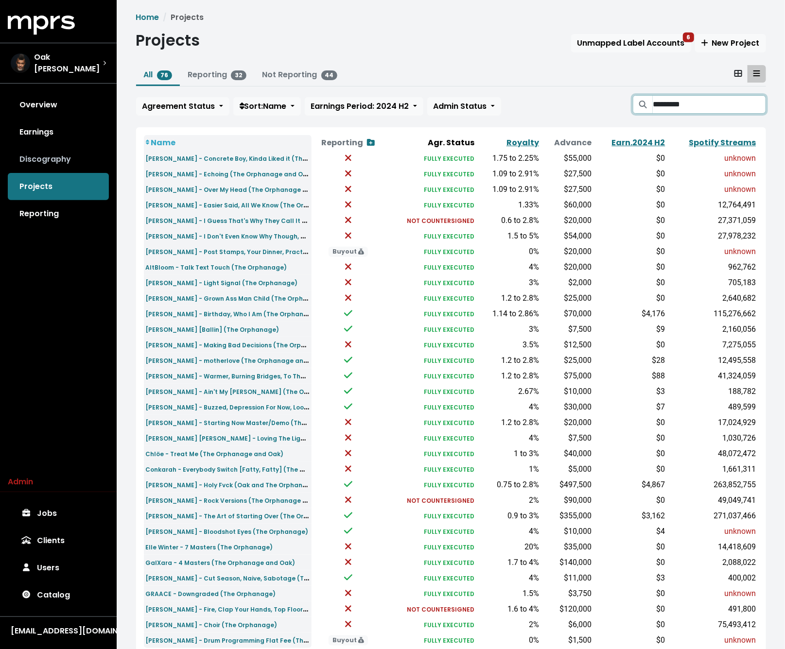
type input "*********"
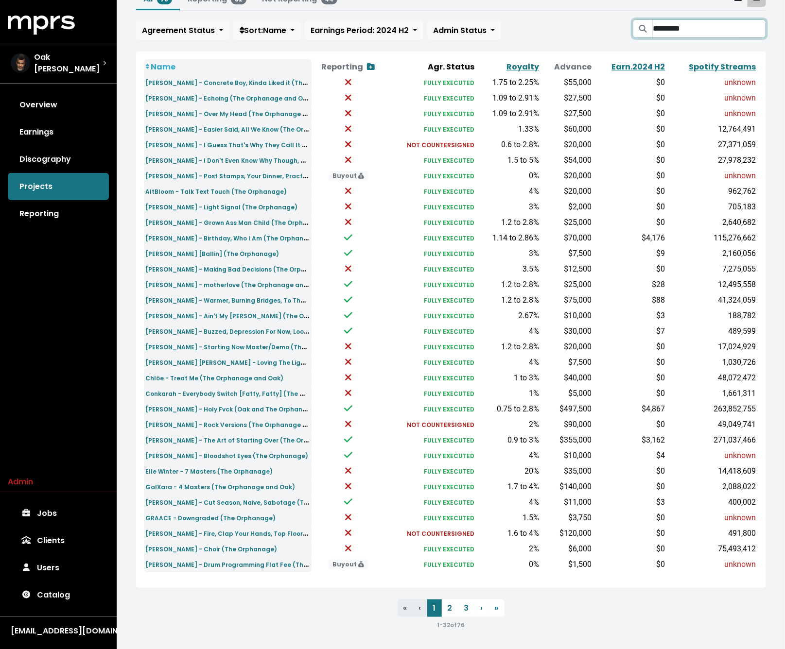
click at [758, 28] on input "*********" at bounding box center [709, 28] width 113 height 18
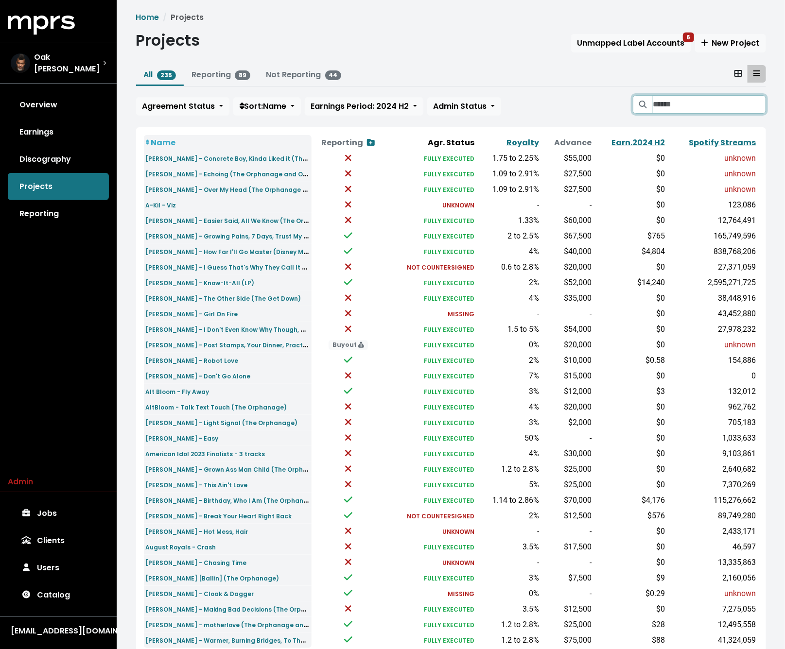
scroll to position [76, 0]
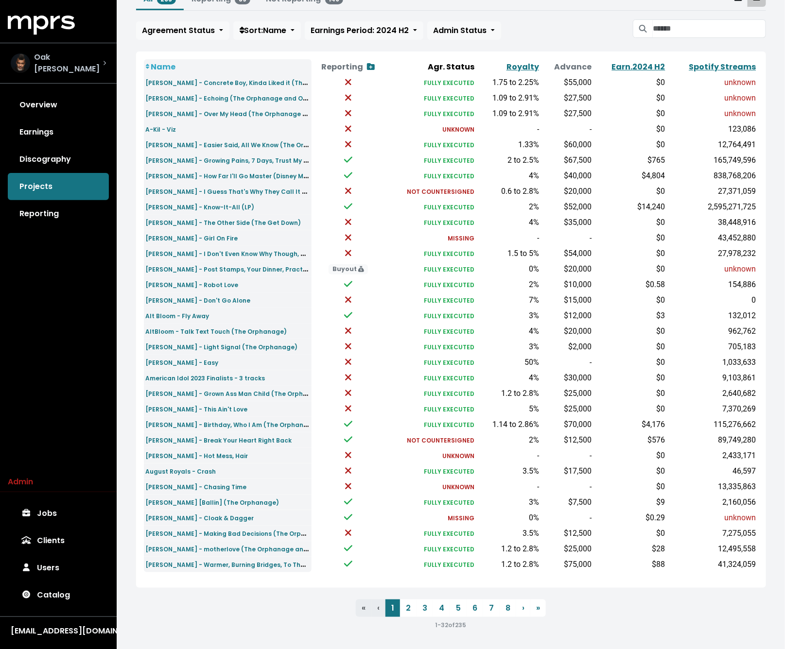
click at [77, 54] on div "Oak [PERSON_NAME]" at bounding box center [58, 63] width 95 height 23
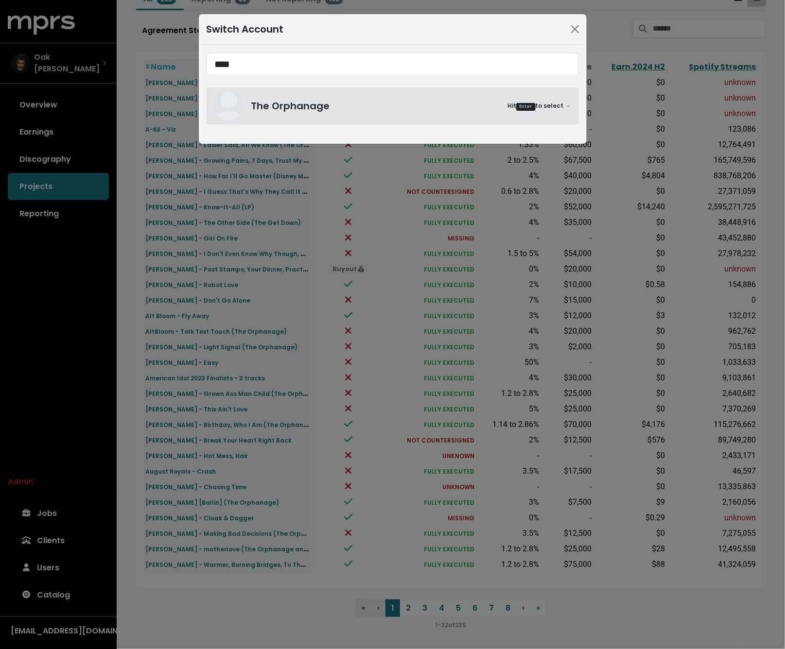
type input "****"
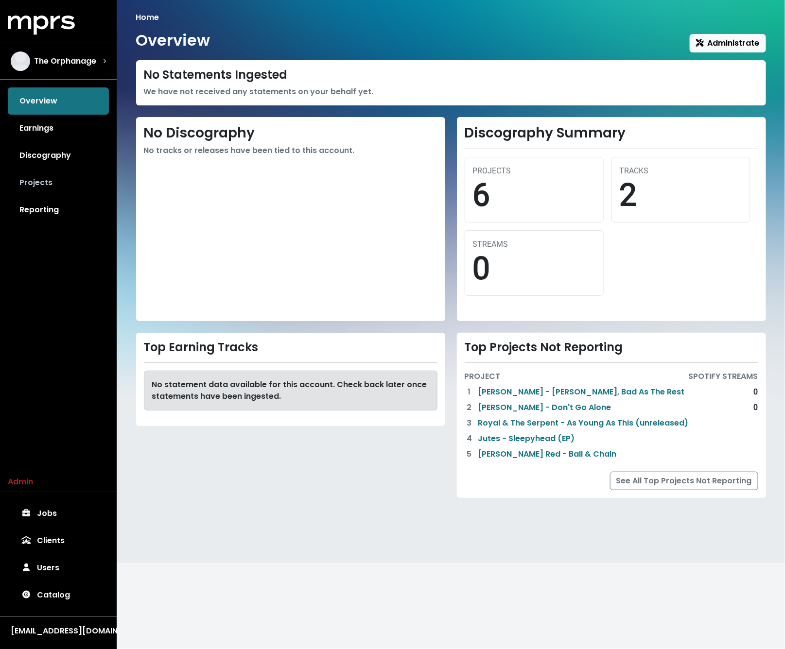
click at [42, 187] on link "Projects" at bounding box center [58, 182] width 101 height 27
